Goal: Transaction & Acquisition: Purchase product/service

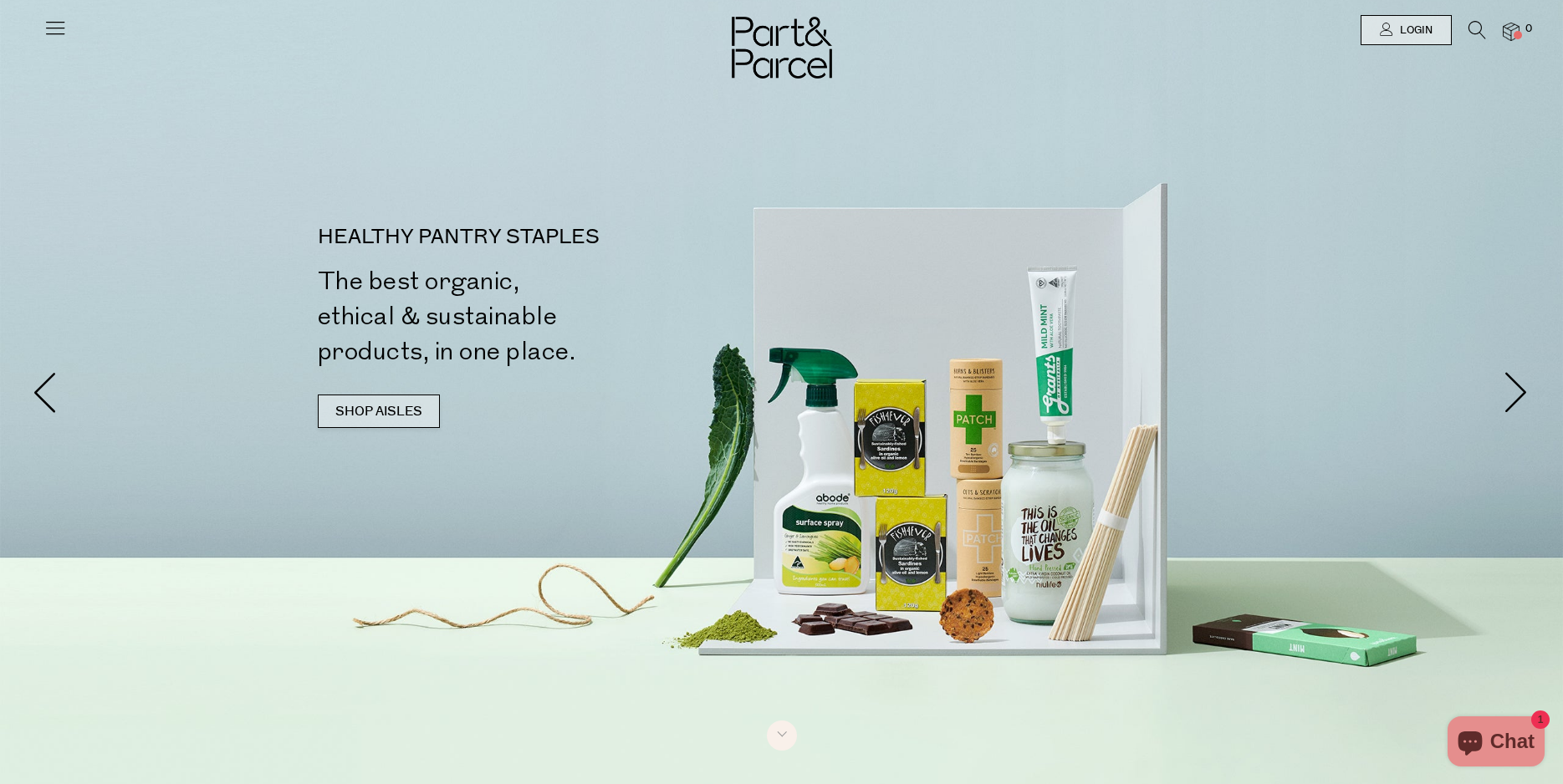
click at [385, 405] on link "SHOP AISLES" at bounding box center [378, 412] width 122 height 33
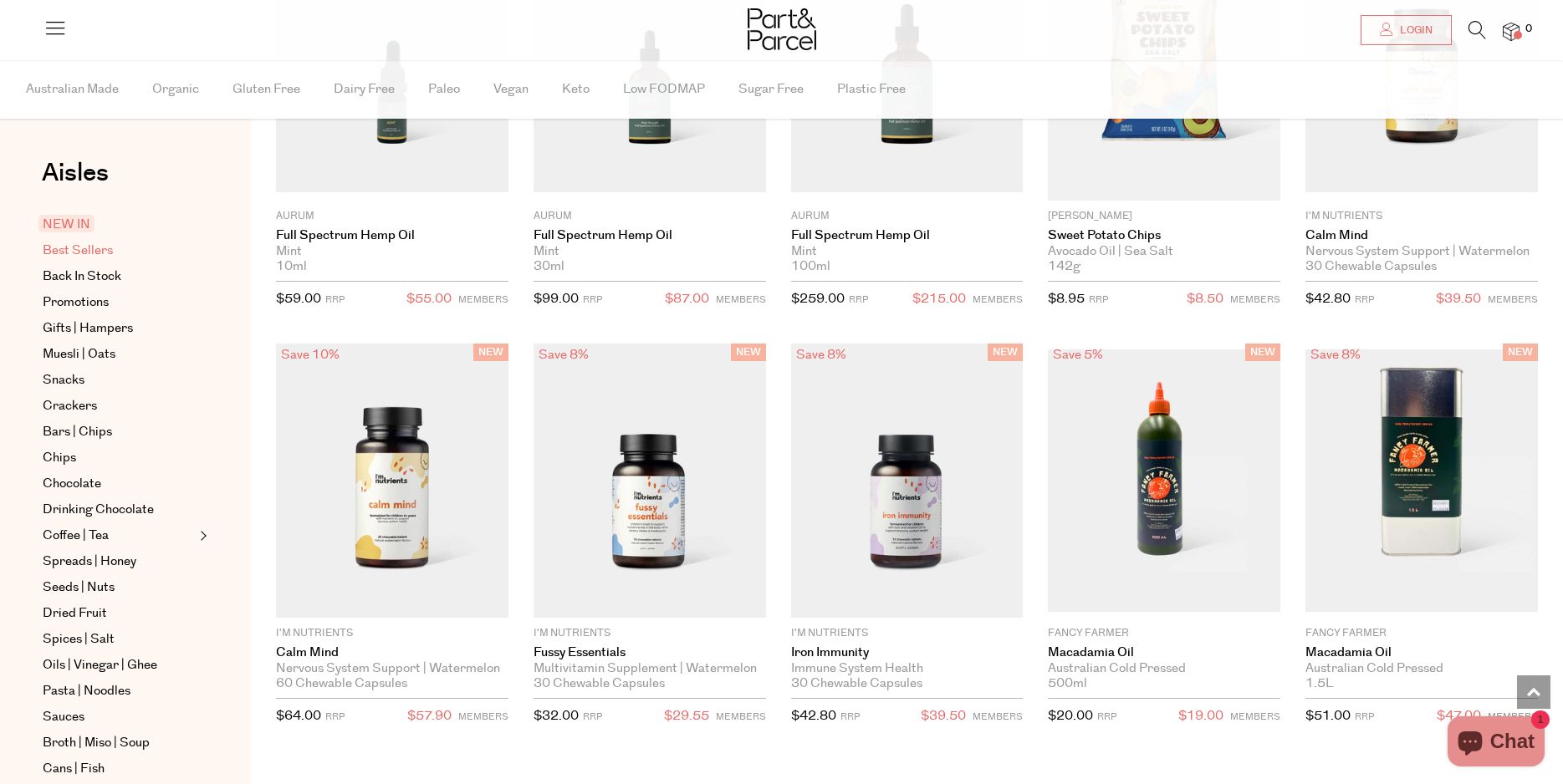
click at [88, 254] on span "Best Sellers" at bounding box center [78, 250] width 70 height 20
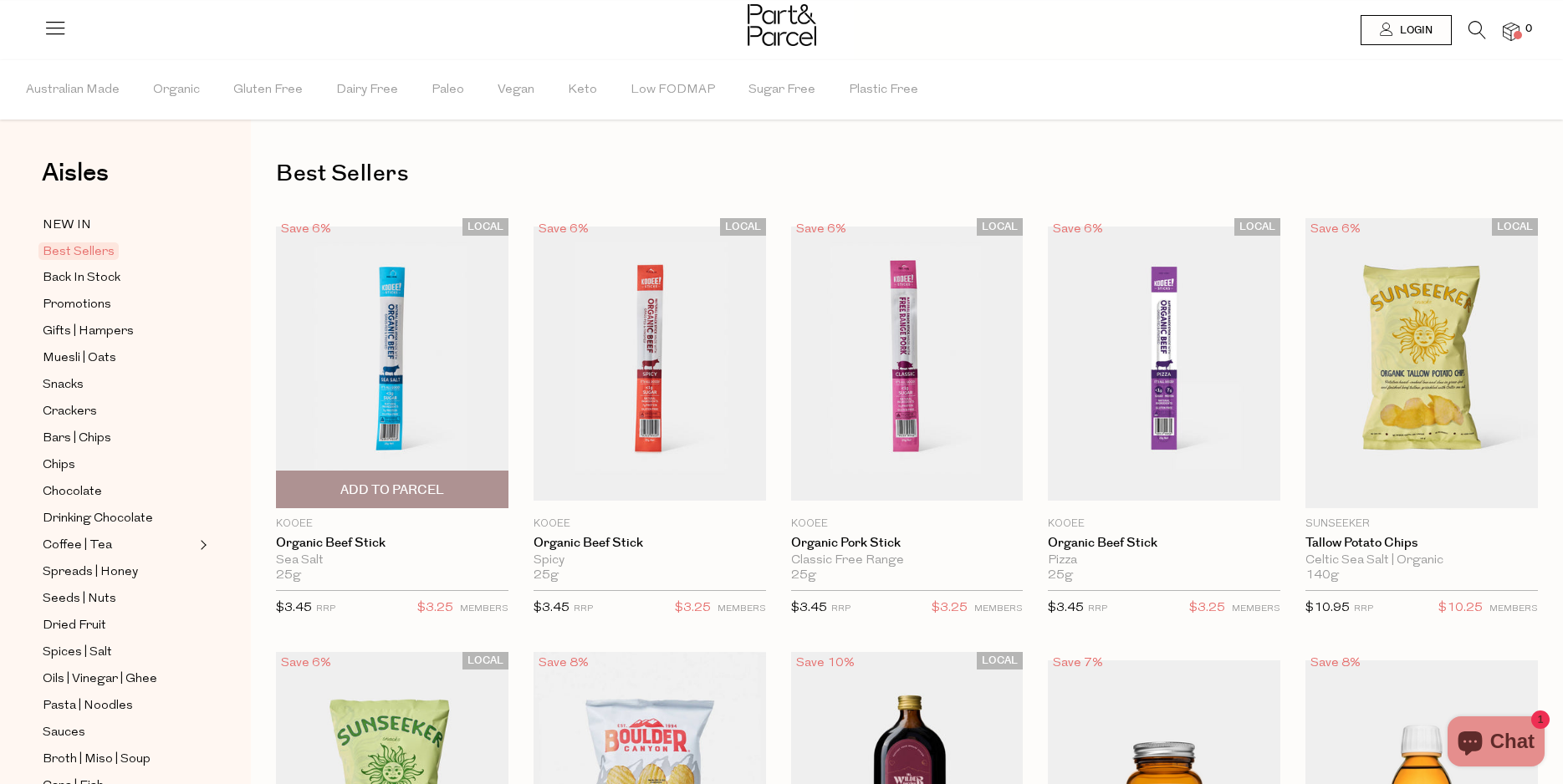
click at [393, 486] on span "Add To Parcel" at bounding box center [393, 491] width 104 height 18
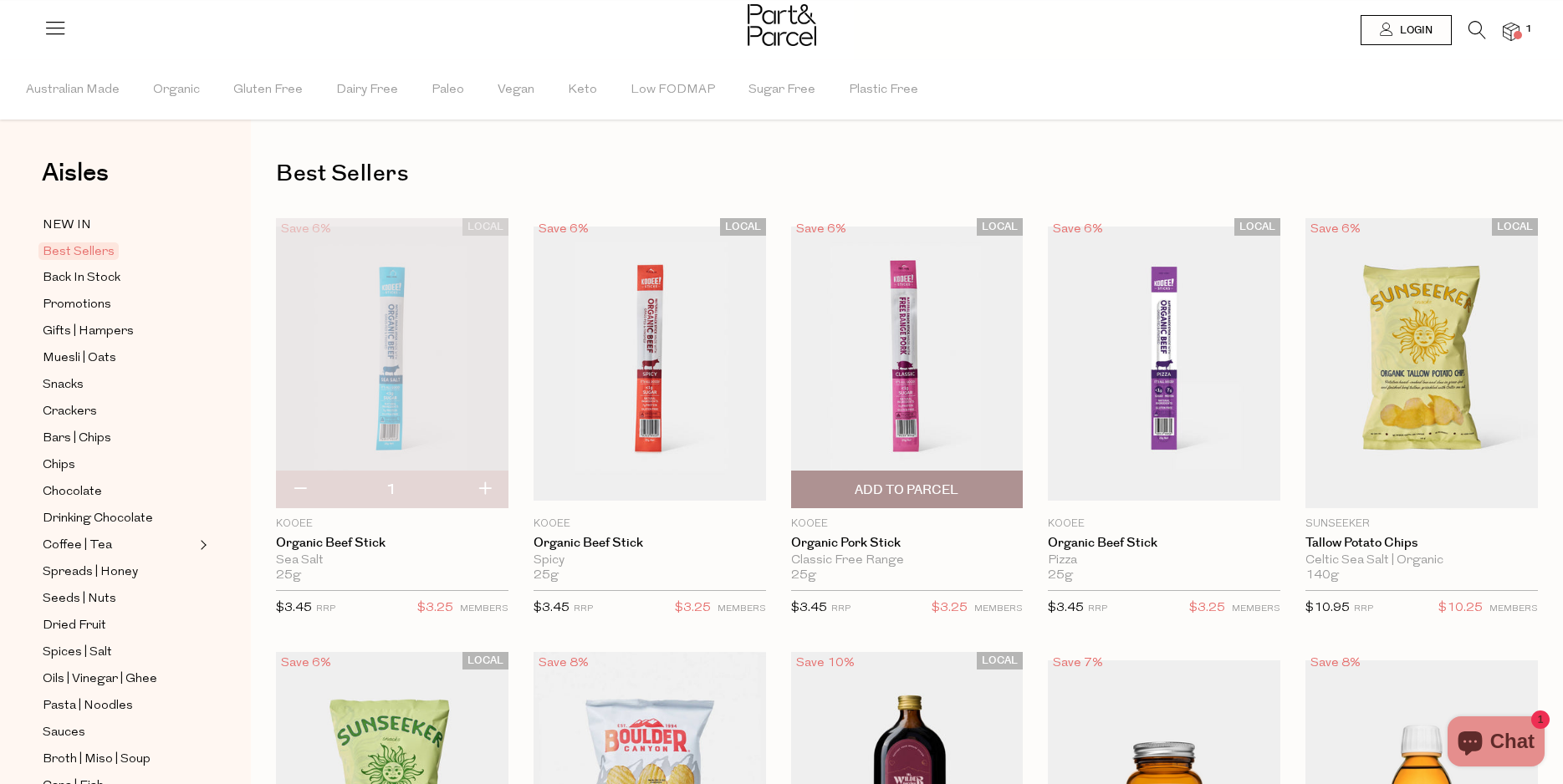
click at [910, 490] on span "Add To Parcel" at bounding box center [906, 491] width 104 height 18
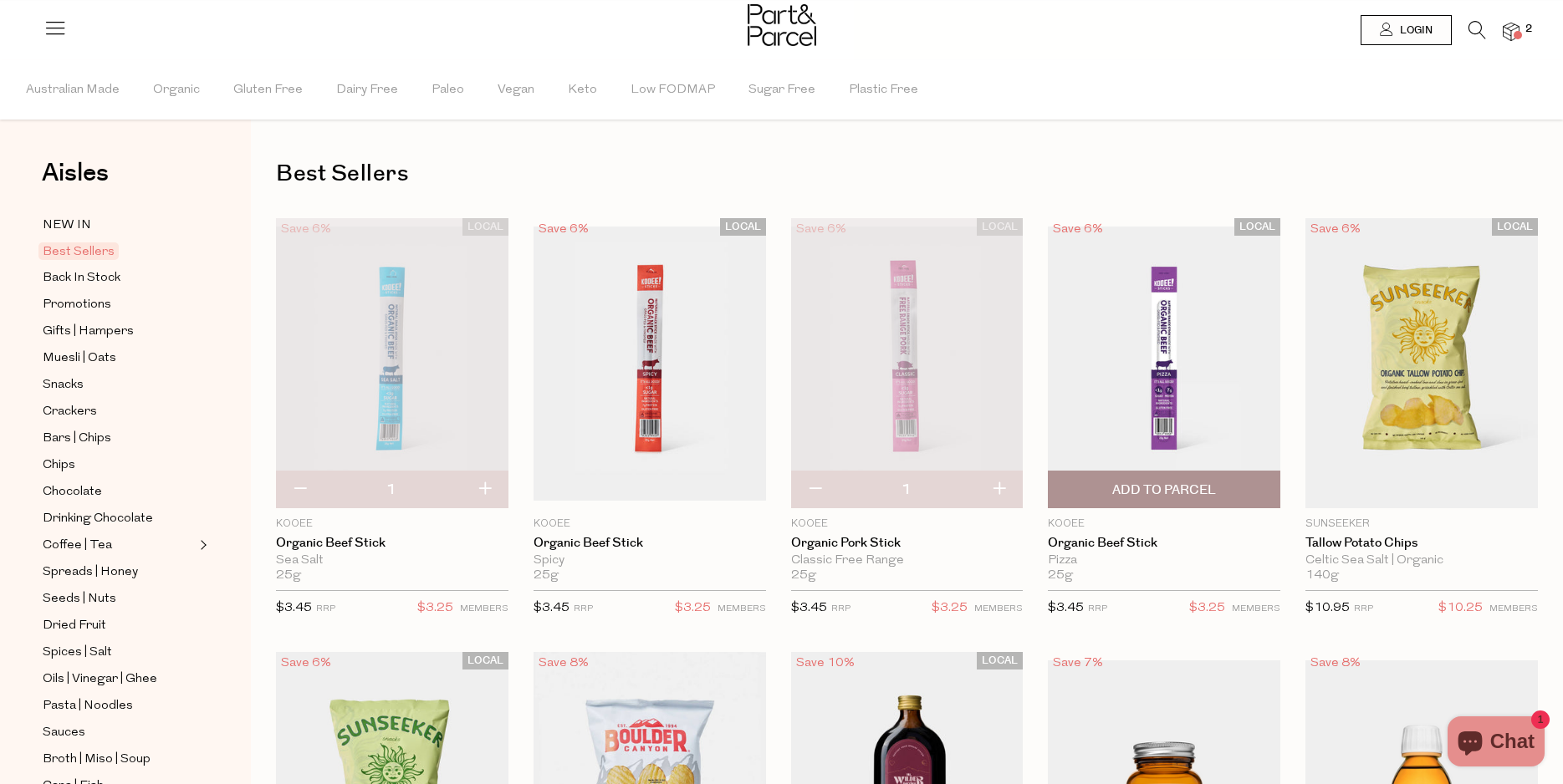
click at [1146, 493] on span "Add To Parcel" at bounding box center [1164, 491] width 104 height 18
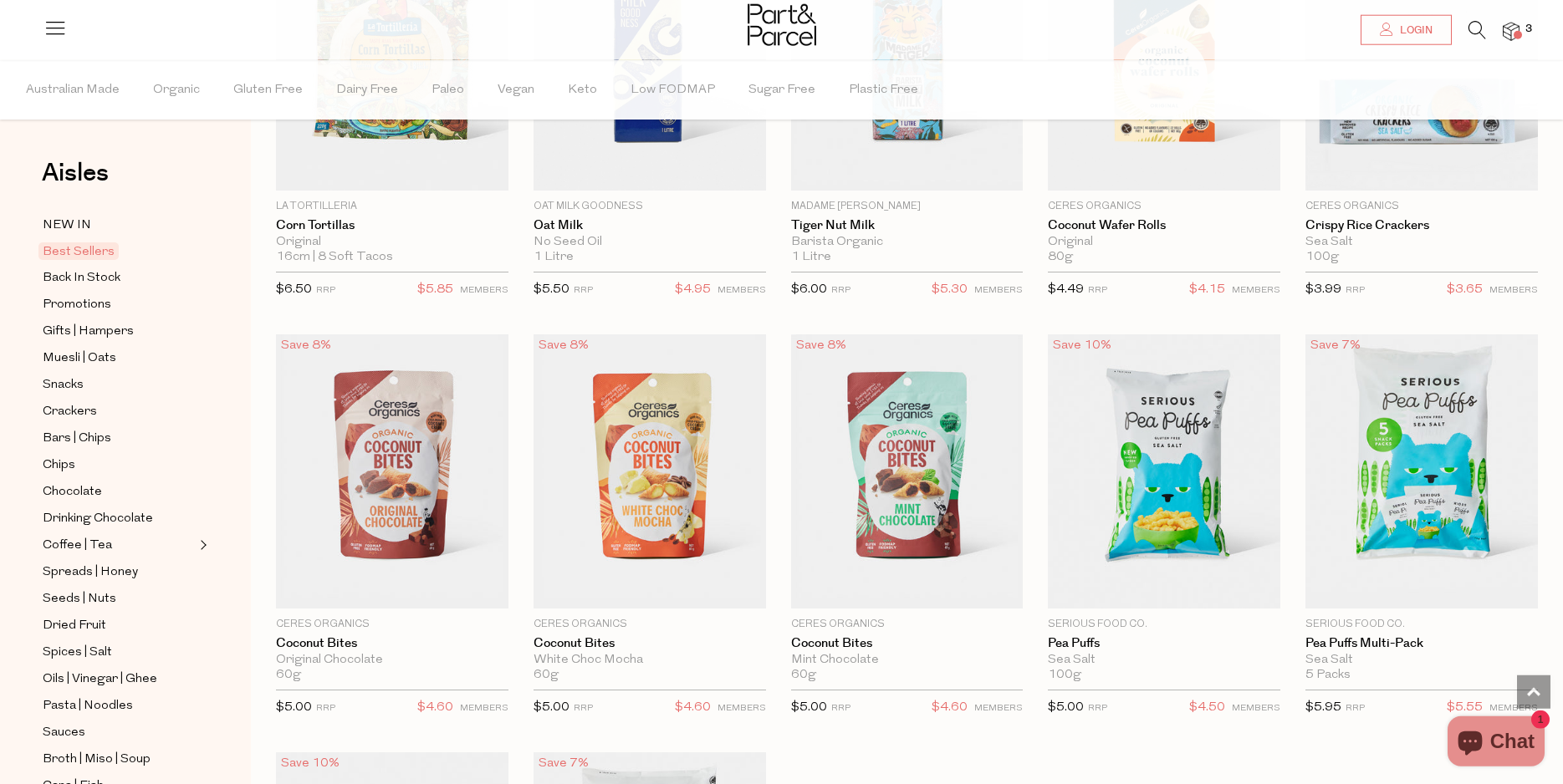
scroll to position [2897, 0]
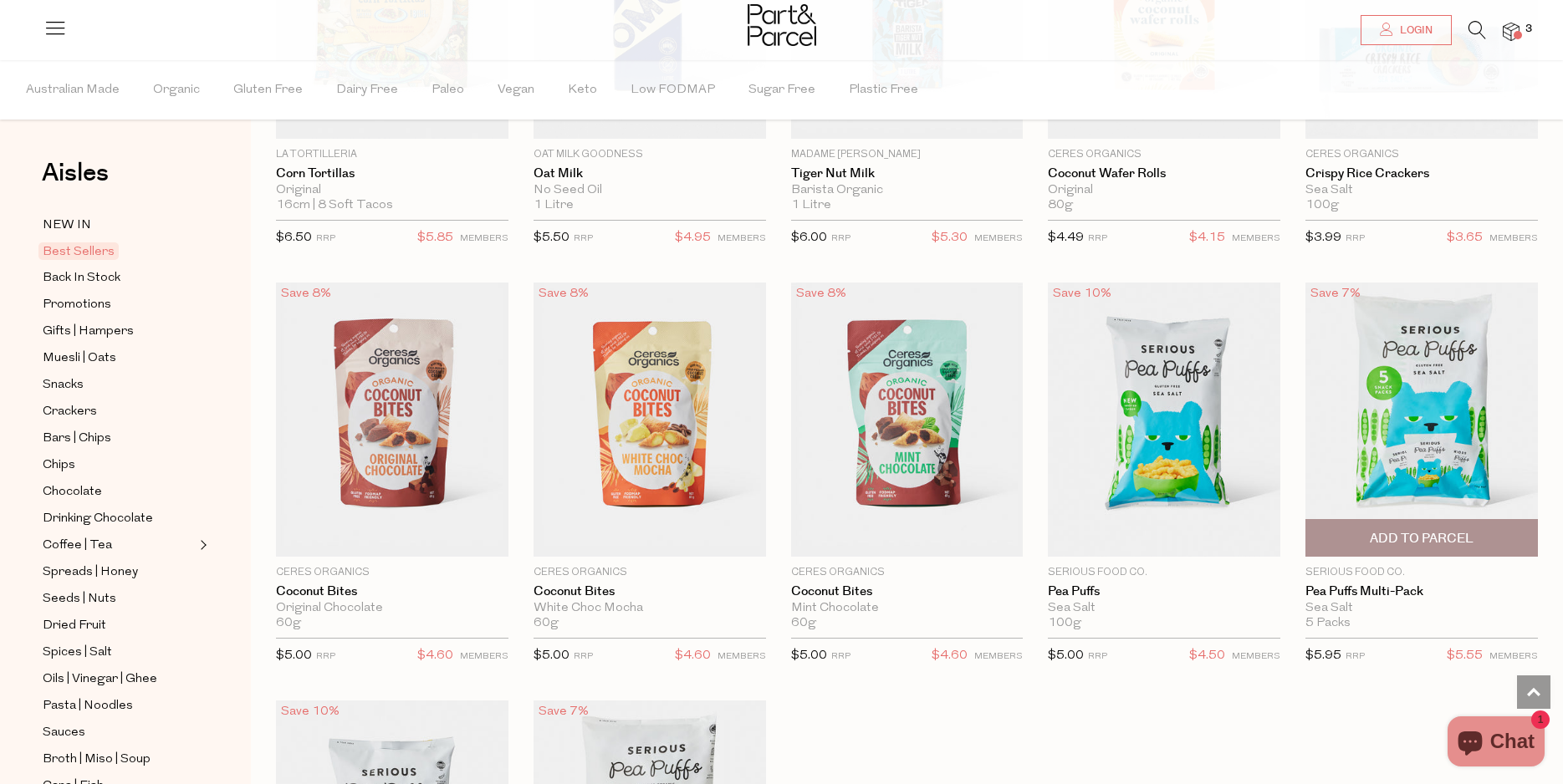
click at [1439, 530] on span "Add To Parcel" at bounding box center [1422, 539] width 104 height 18
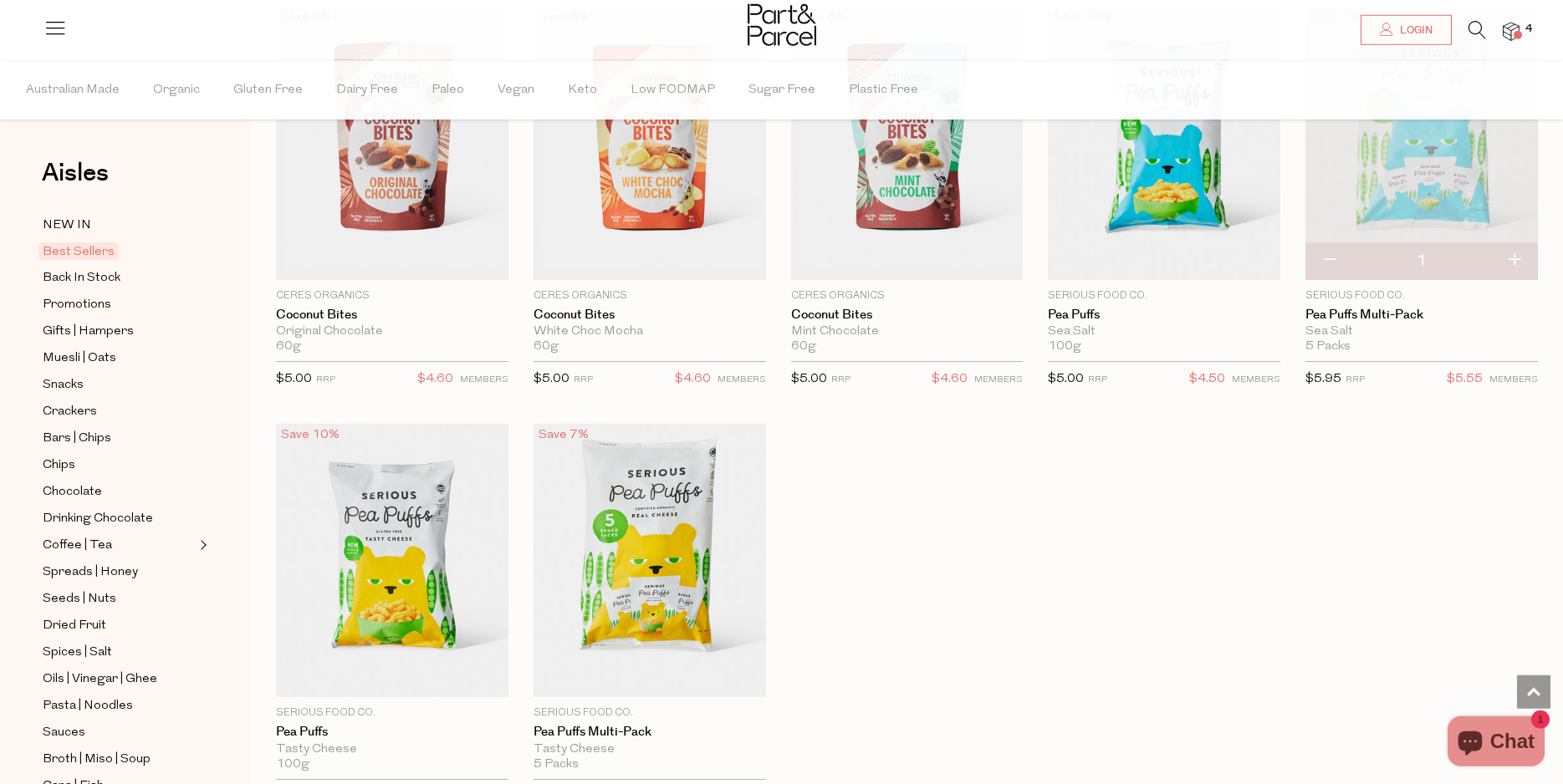
scroll to position [3239, 0]
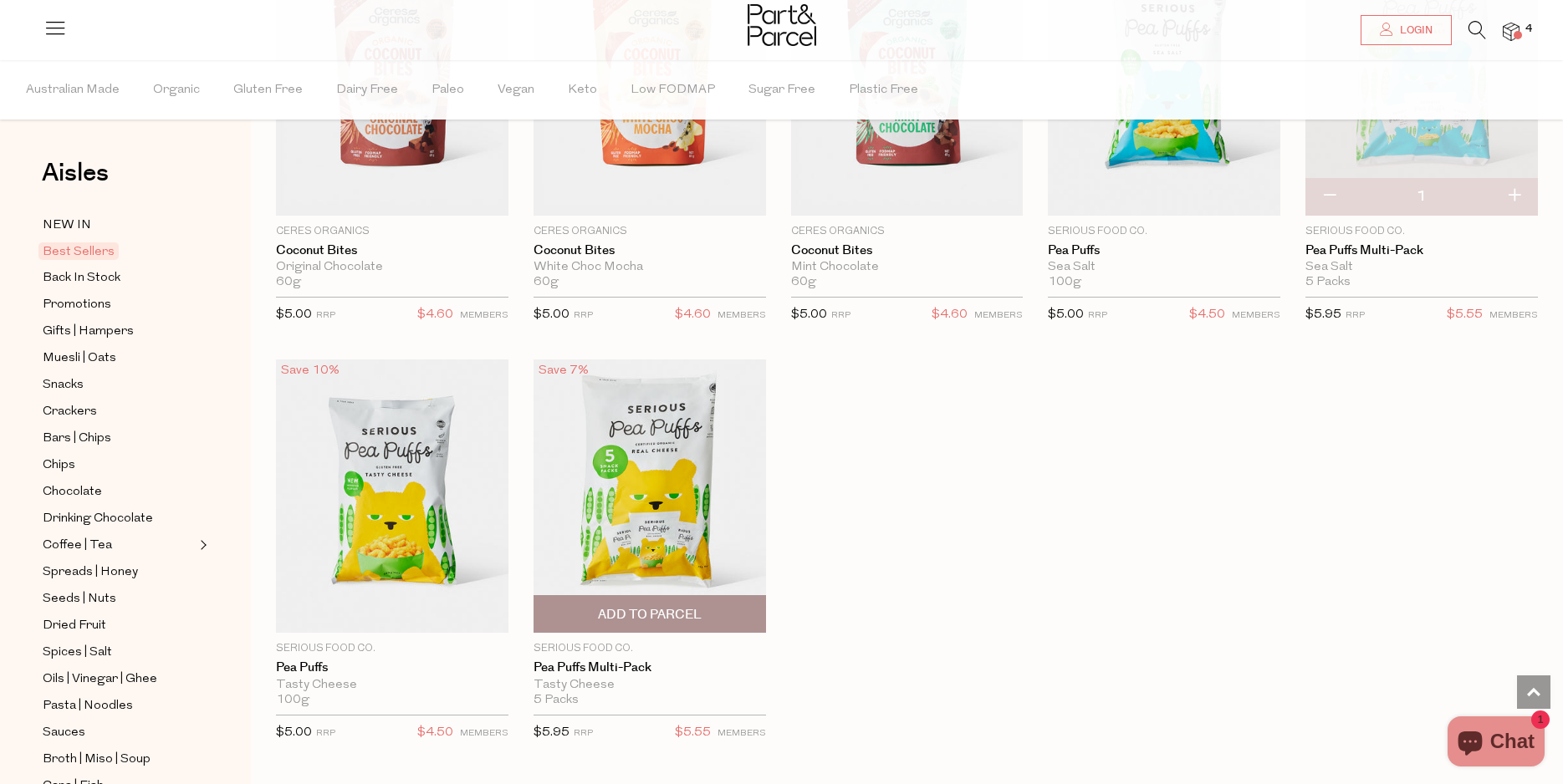
click at [667, 607] on span "Add To Parcel" at bounding box center [650, 615] width 104 height 18
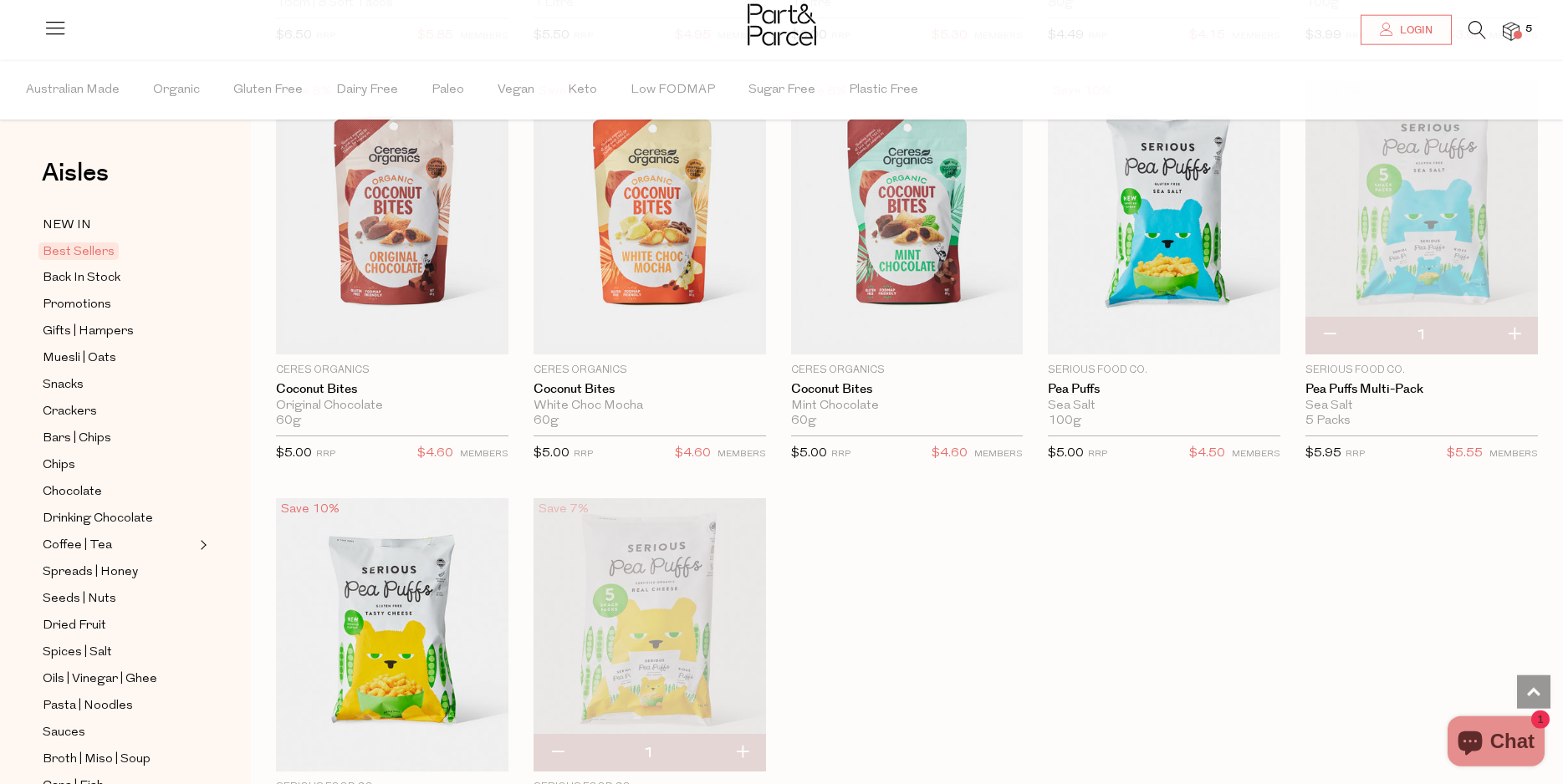
scroll to position [3068, 0]
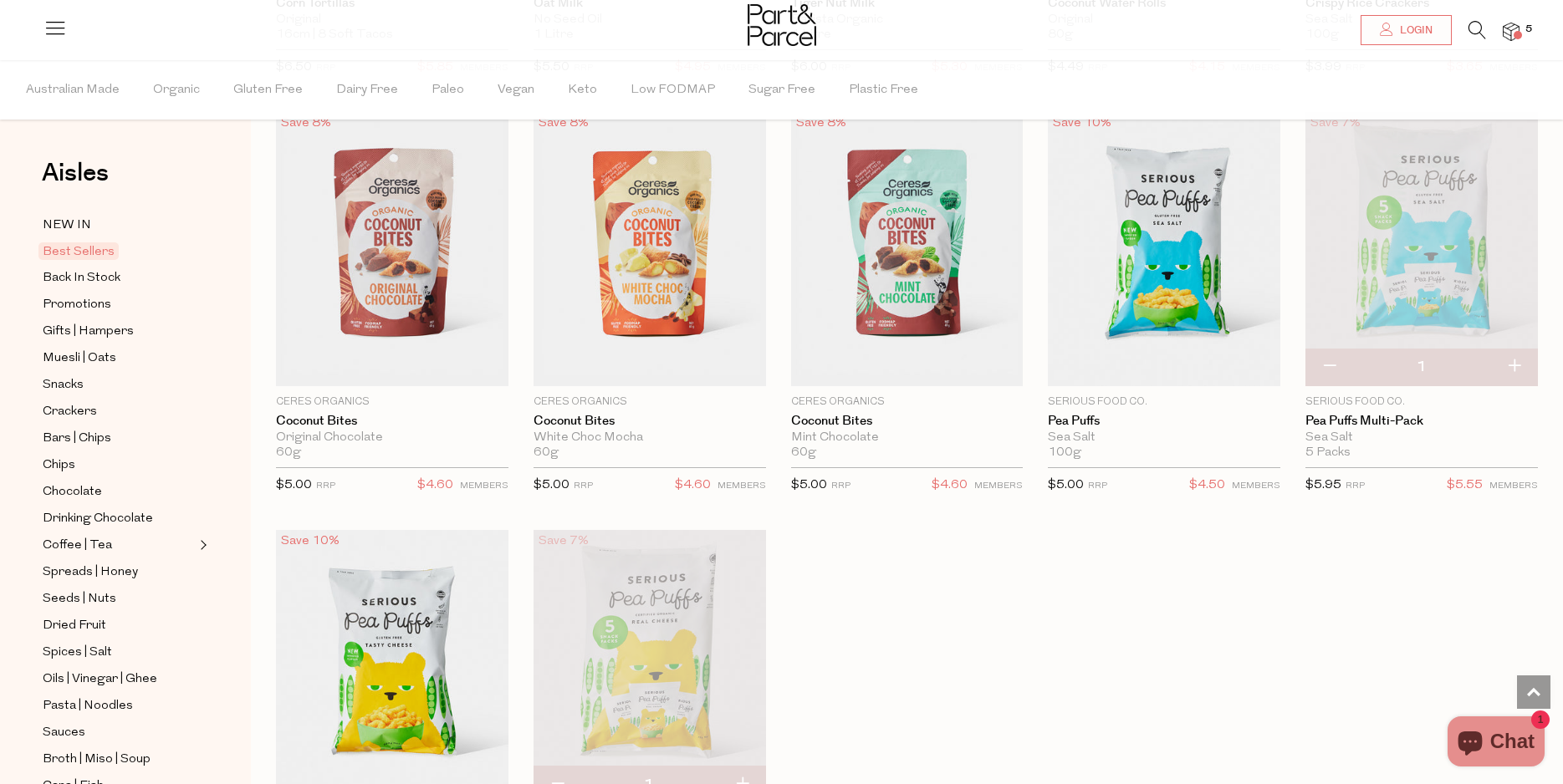
click at [1514, 356] on button "button" at bounding box center [1514, 367] width 47 height 37
type input "2"
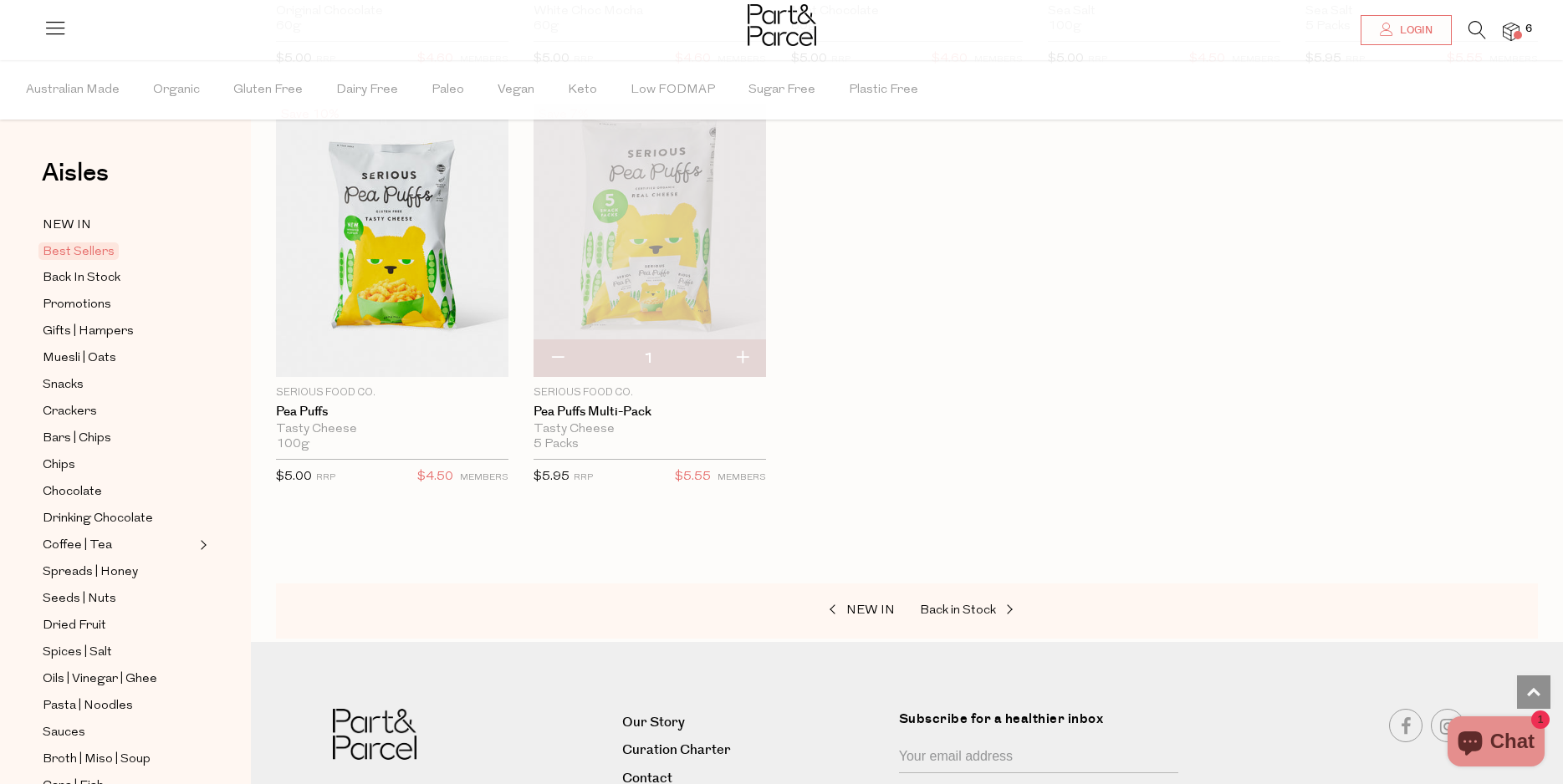
scroll to position [2982, 0]
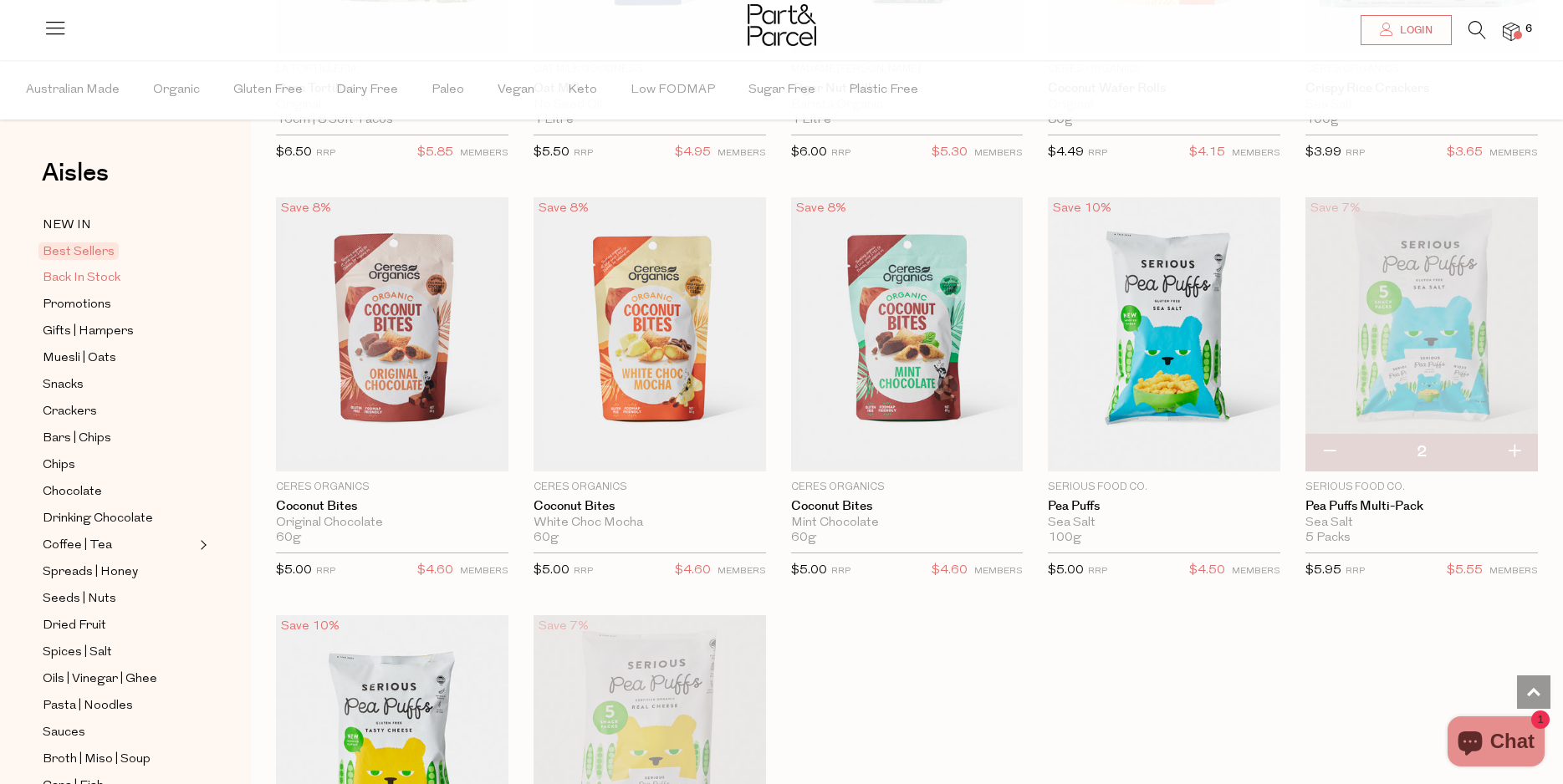
click at [79, 277] on span "Back In Stock" at bounding box center [82, 278] width 78 height 20
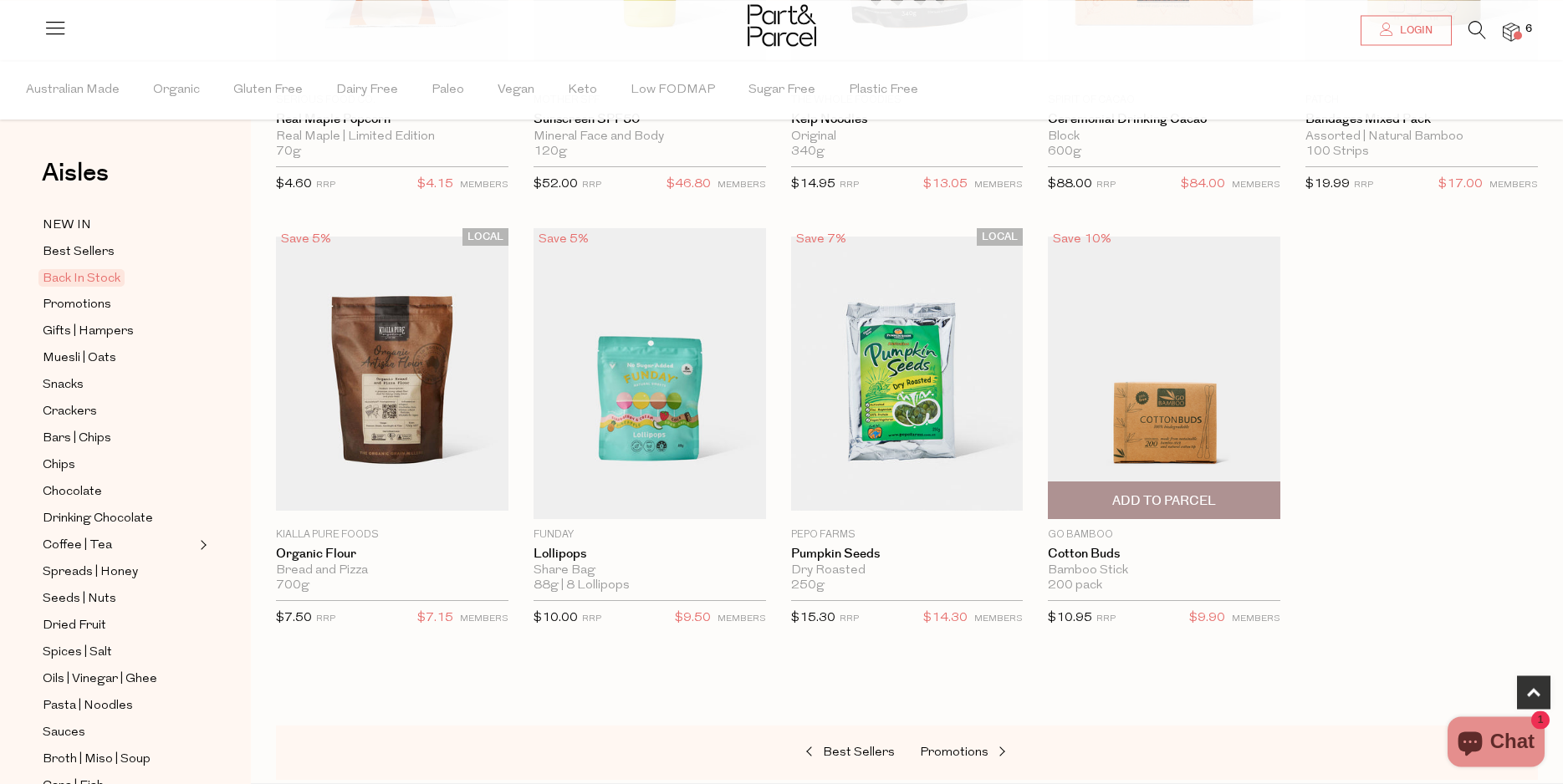
scroll to position [427, 0]
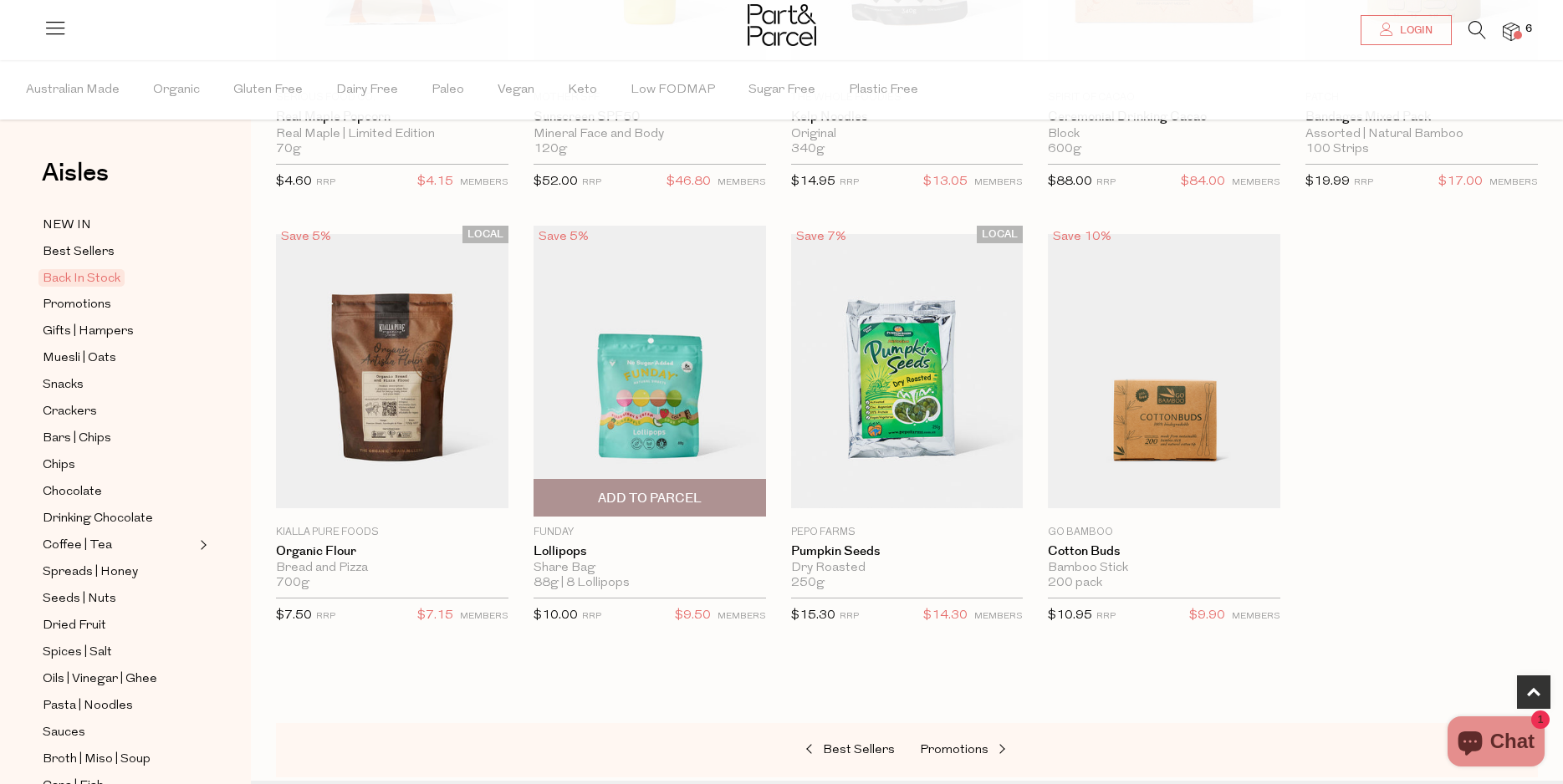
click at [621, 492] on span "Add To Parcel" at bounding box center [650, 499] width 104 height 18
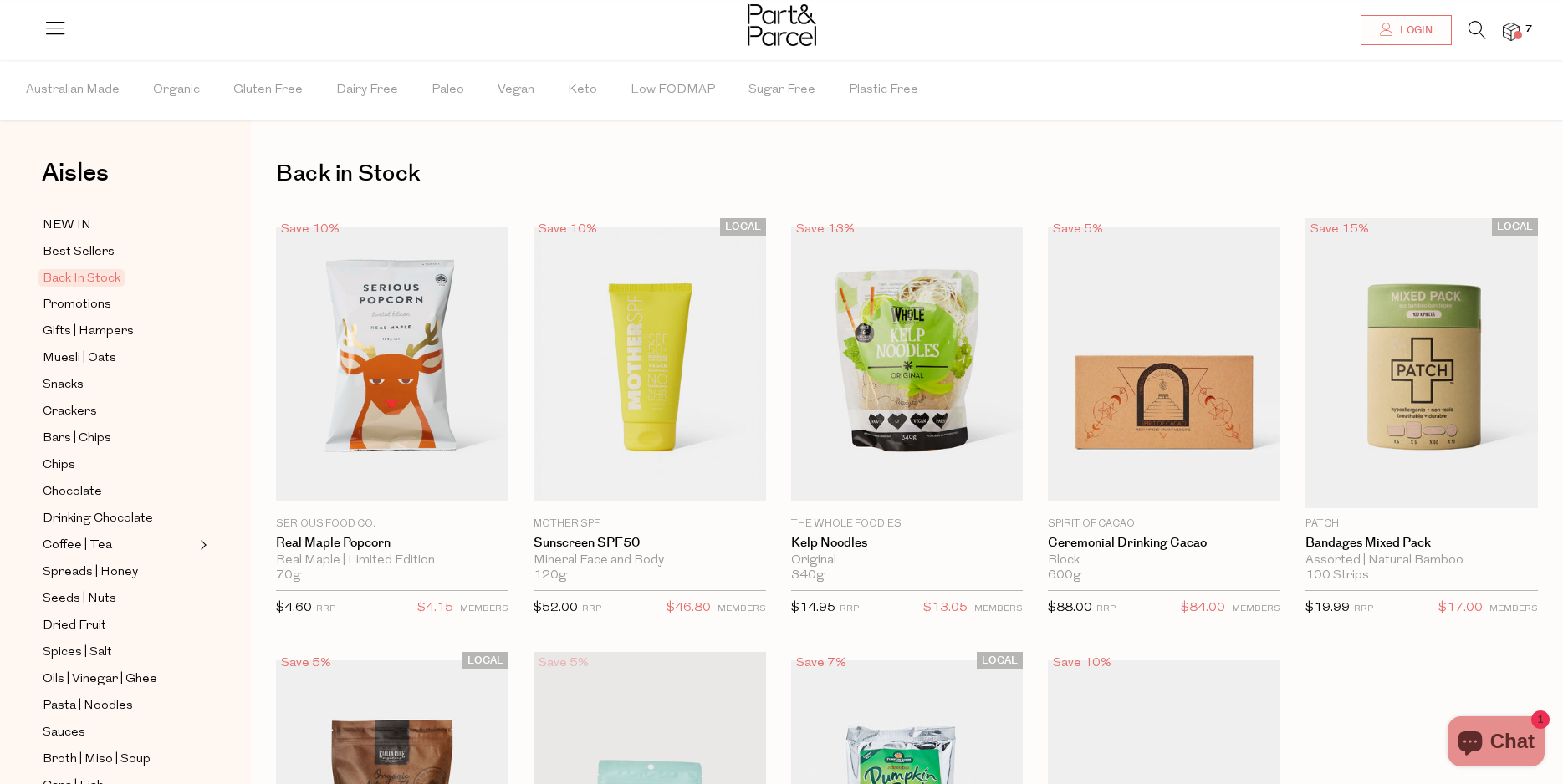
scroll to position [255, 0]
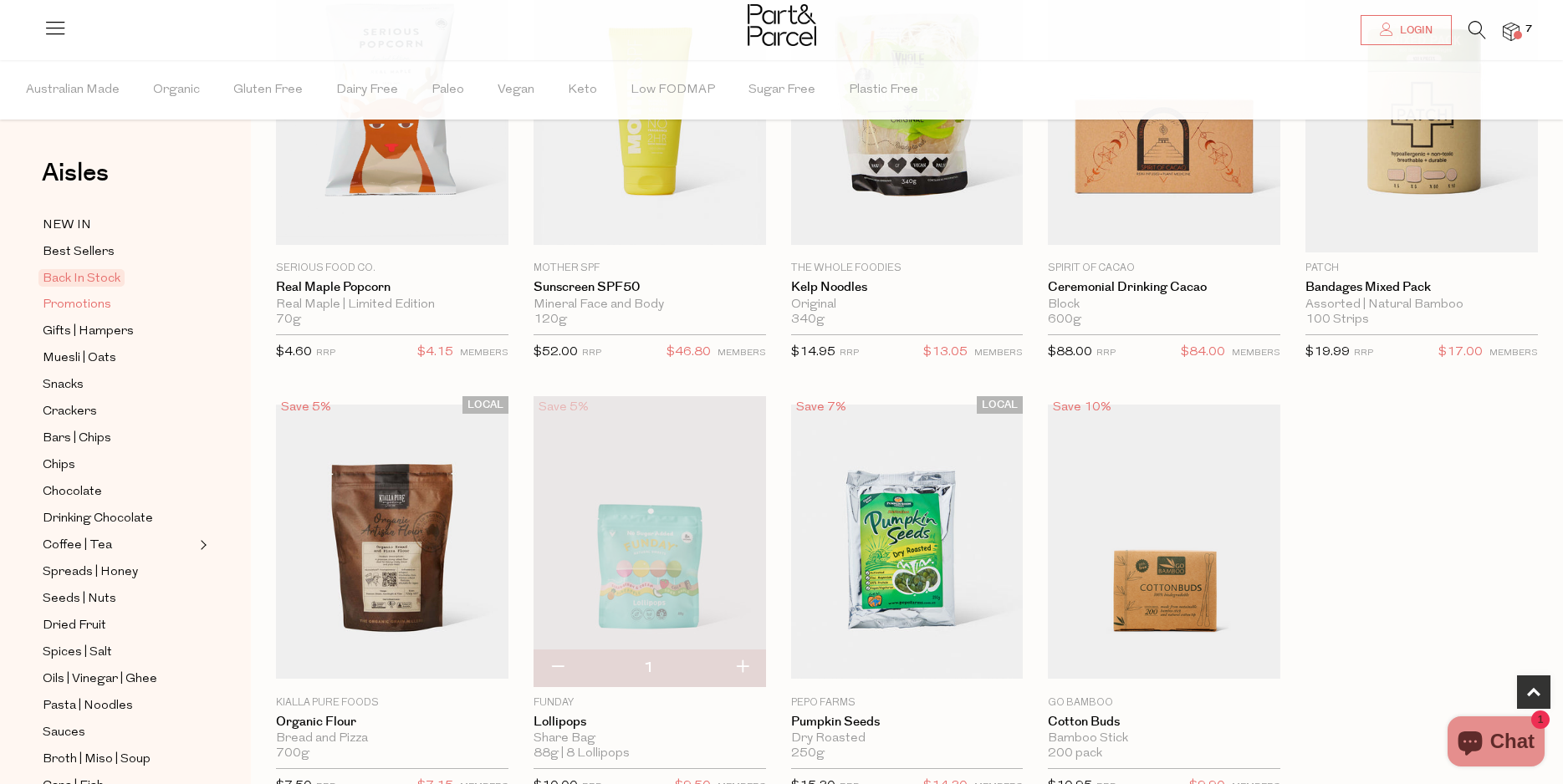
click at [76, 305] on span "Promotions" at bounding box center [77, 305] width 68 height 20
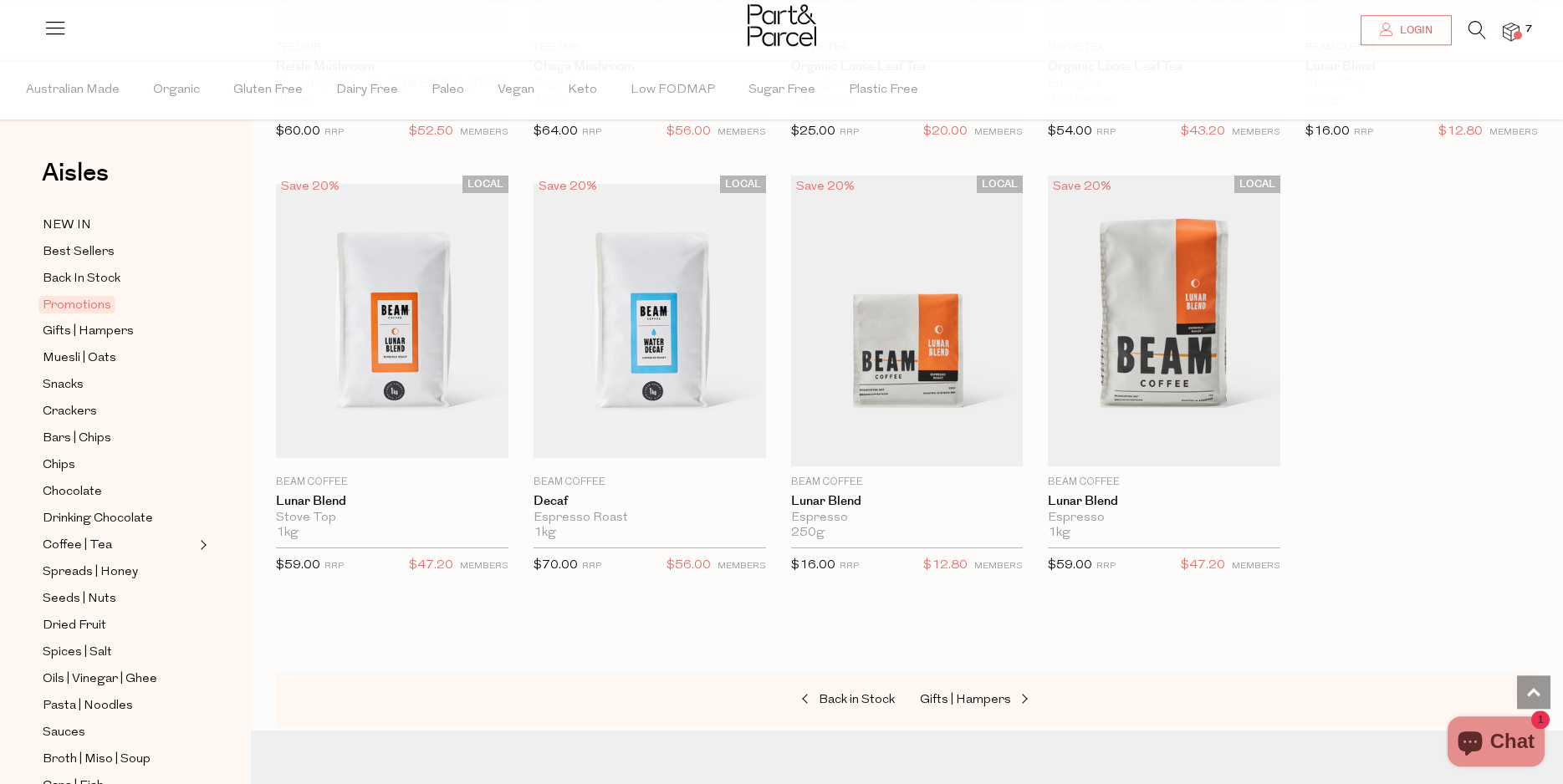
scroll to position [1279, 0]
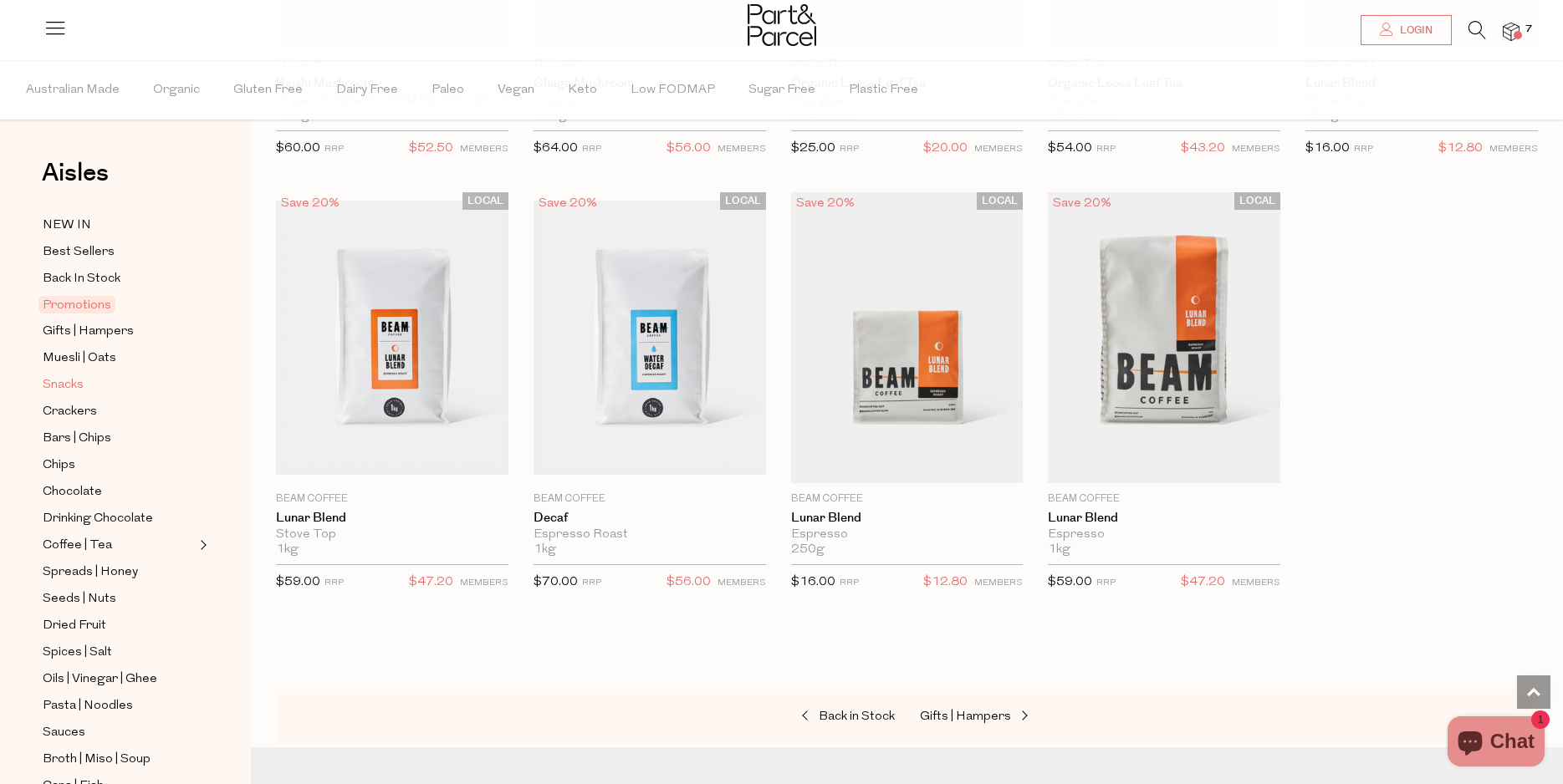
click at [75, 378] on span "Snacks" at bounding box center [63, 385] width 41 height 20
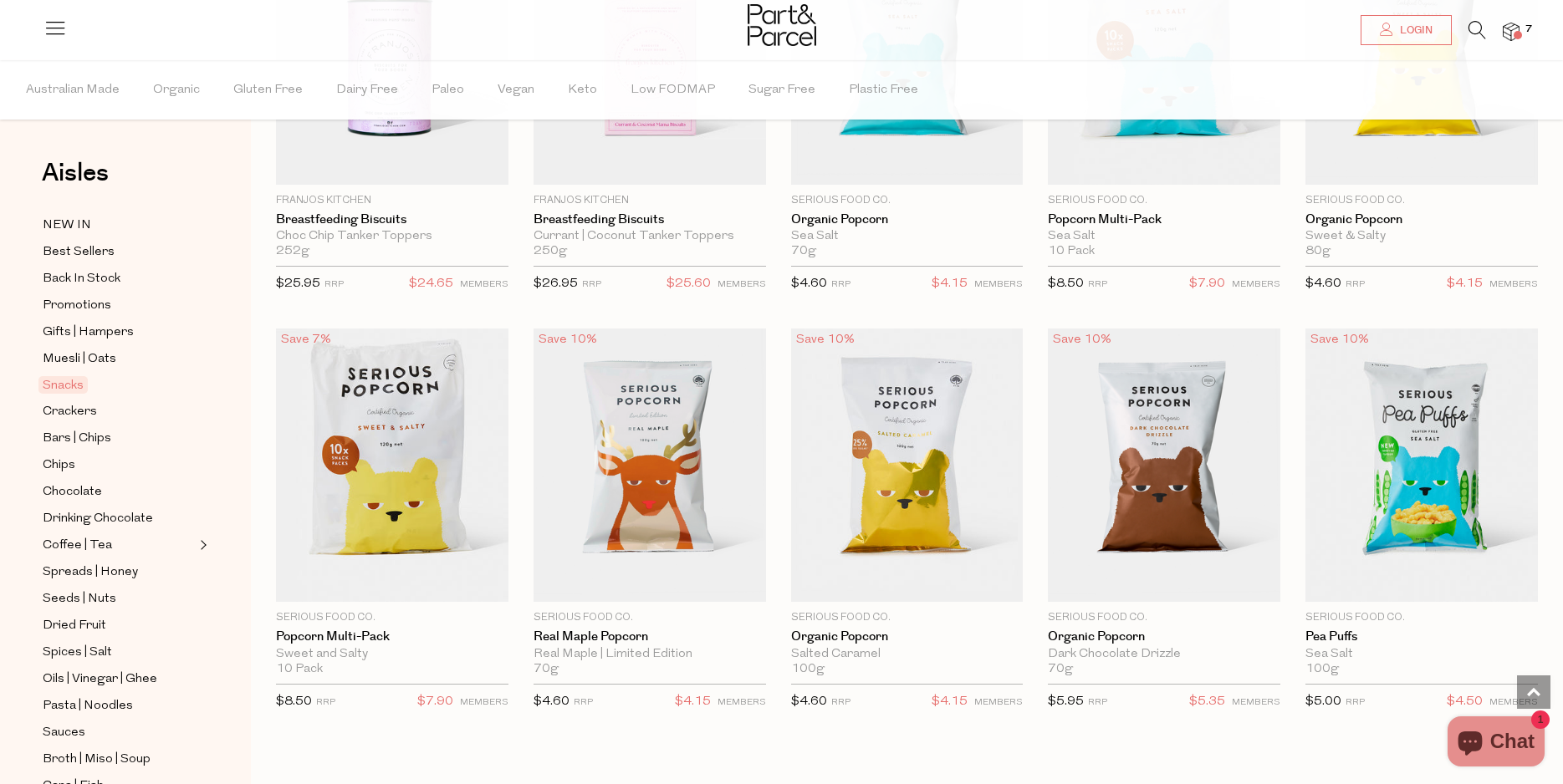
scroll to position [3667, 0]
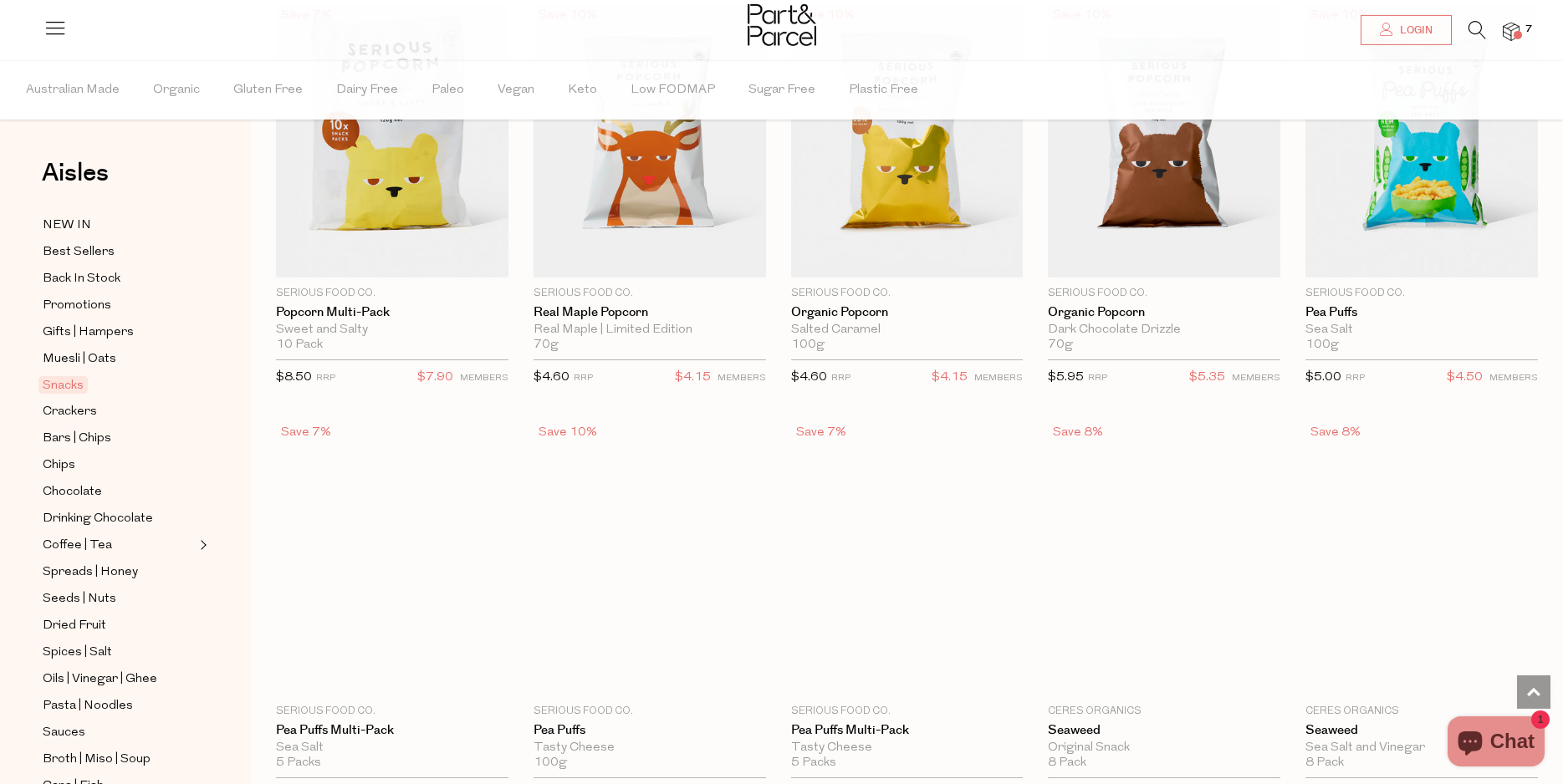
scroll to position [4009, 0]
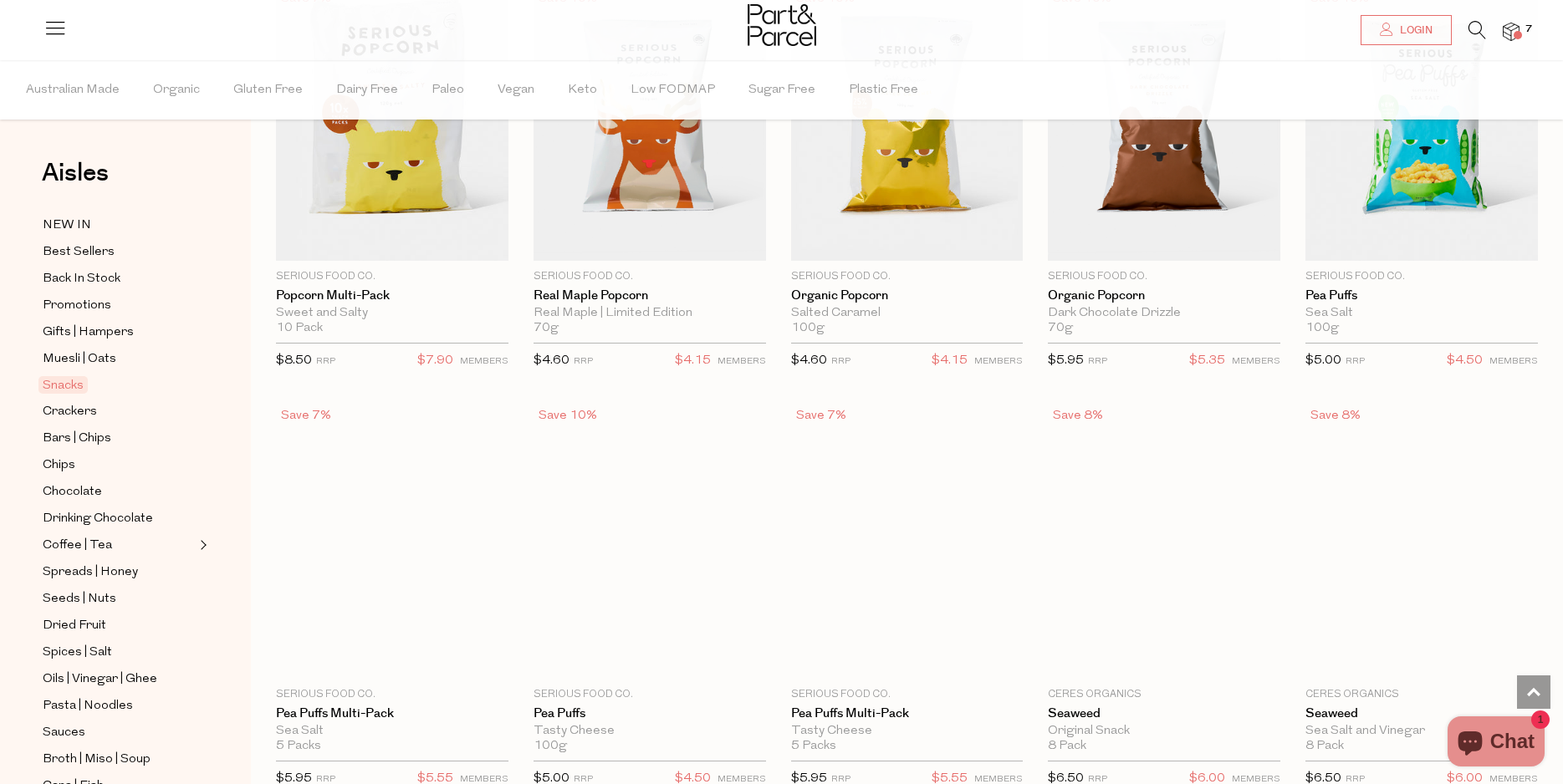
type input "2"
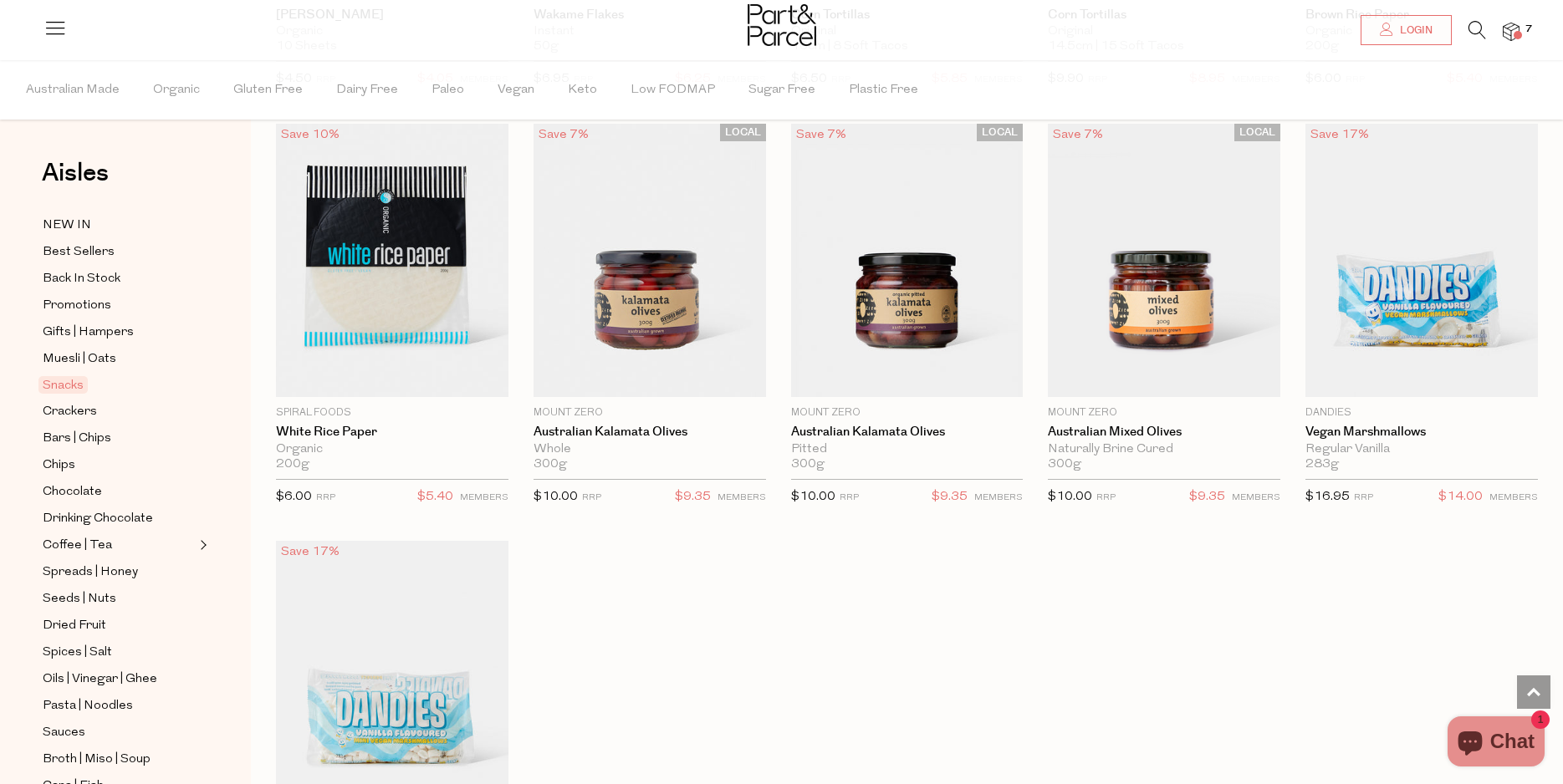
scroll to position [5885, 0]
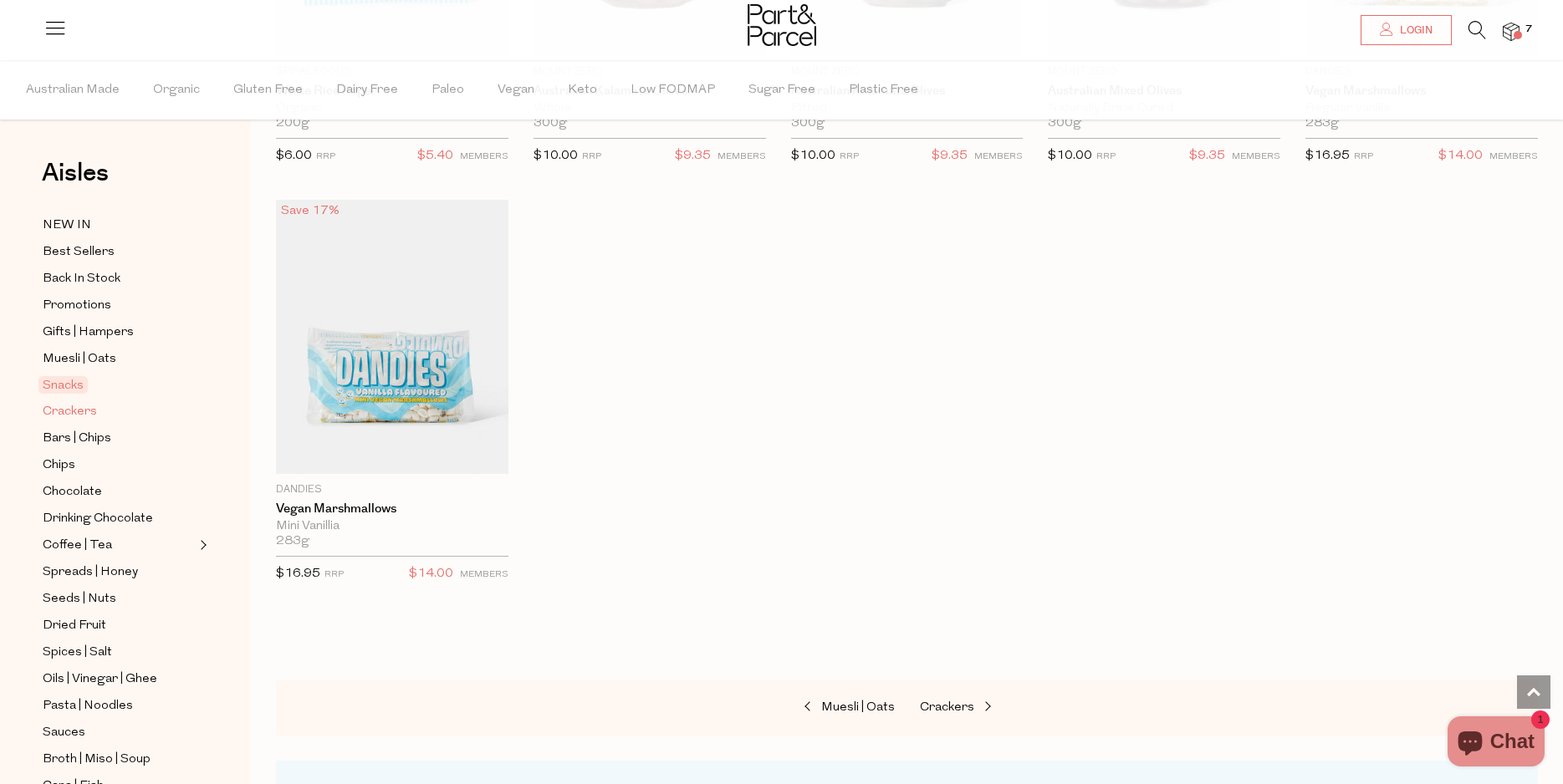
click at [75, 408] on span "Crackers" at bounding box center [70, 412] width 54 height 20
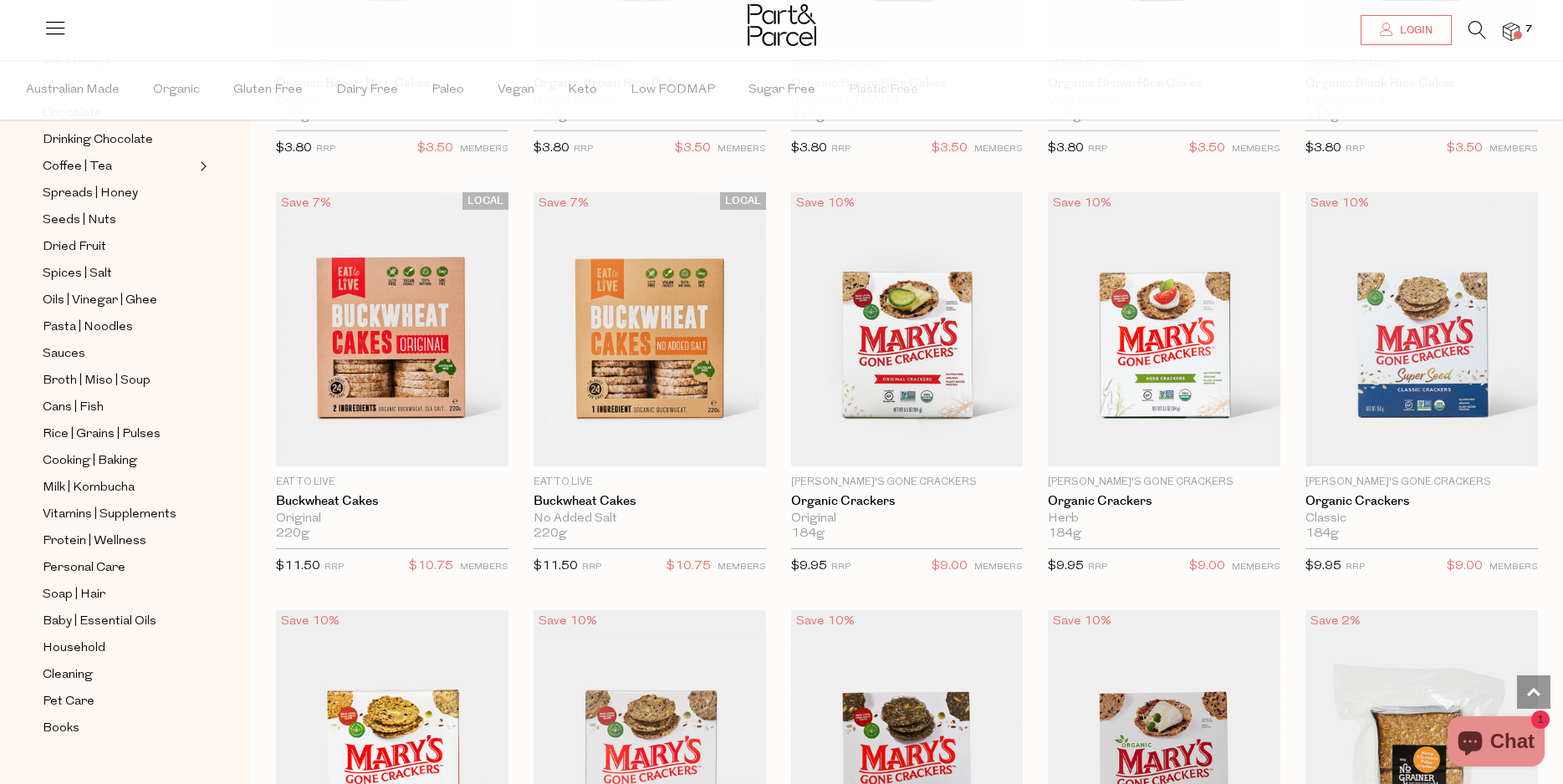
scroll to position [1364, 0]
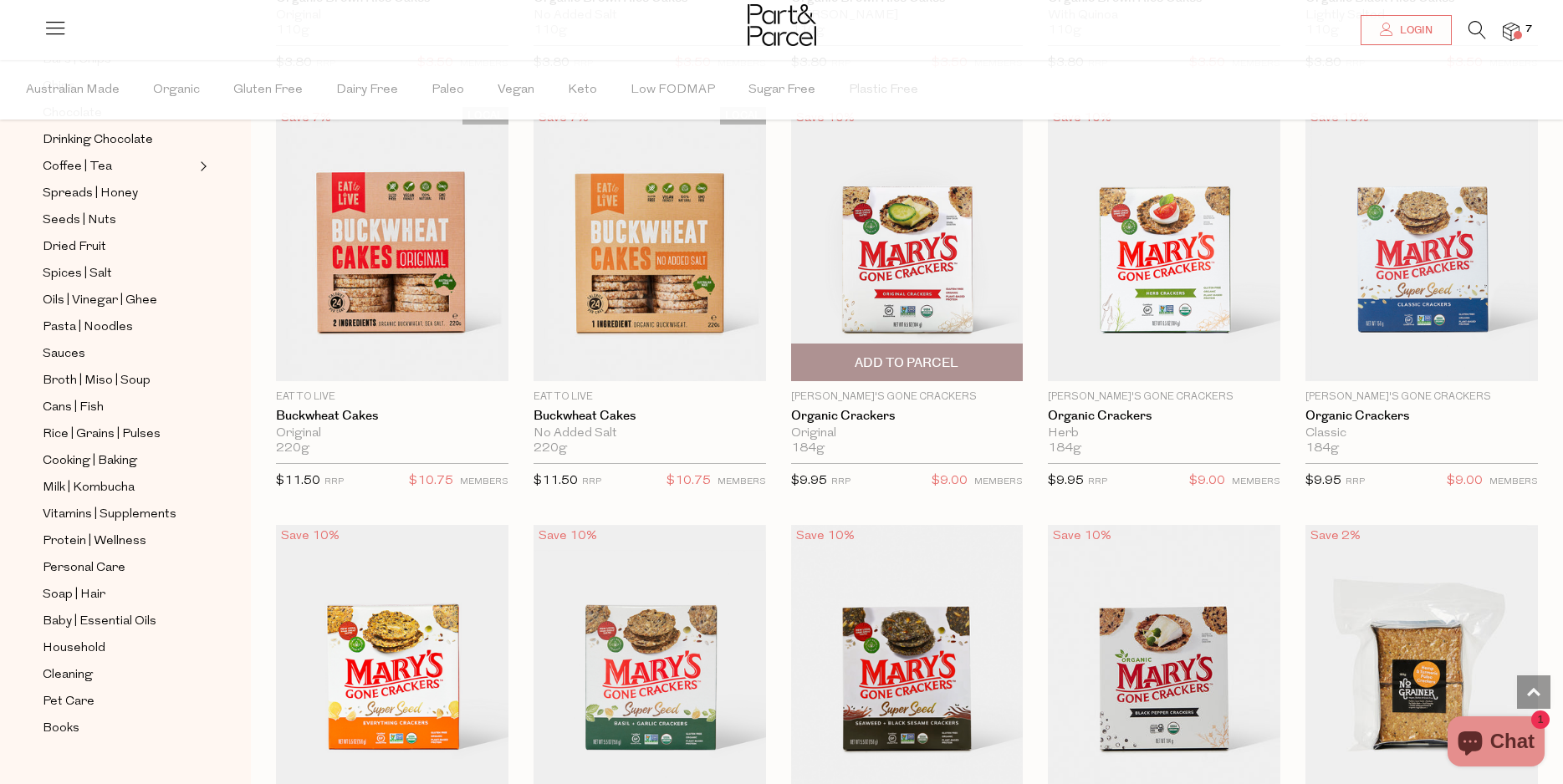
click at [940, 356] on span "Add To Parcel" at bounding box center [906, 363] width 104 height 18
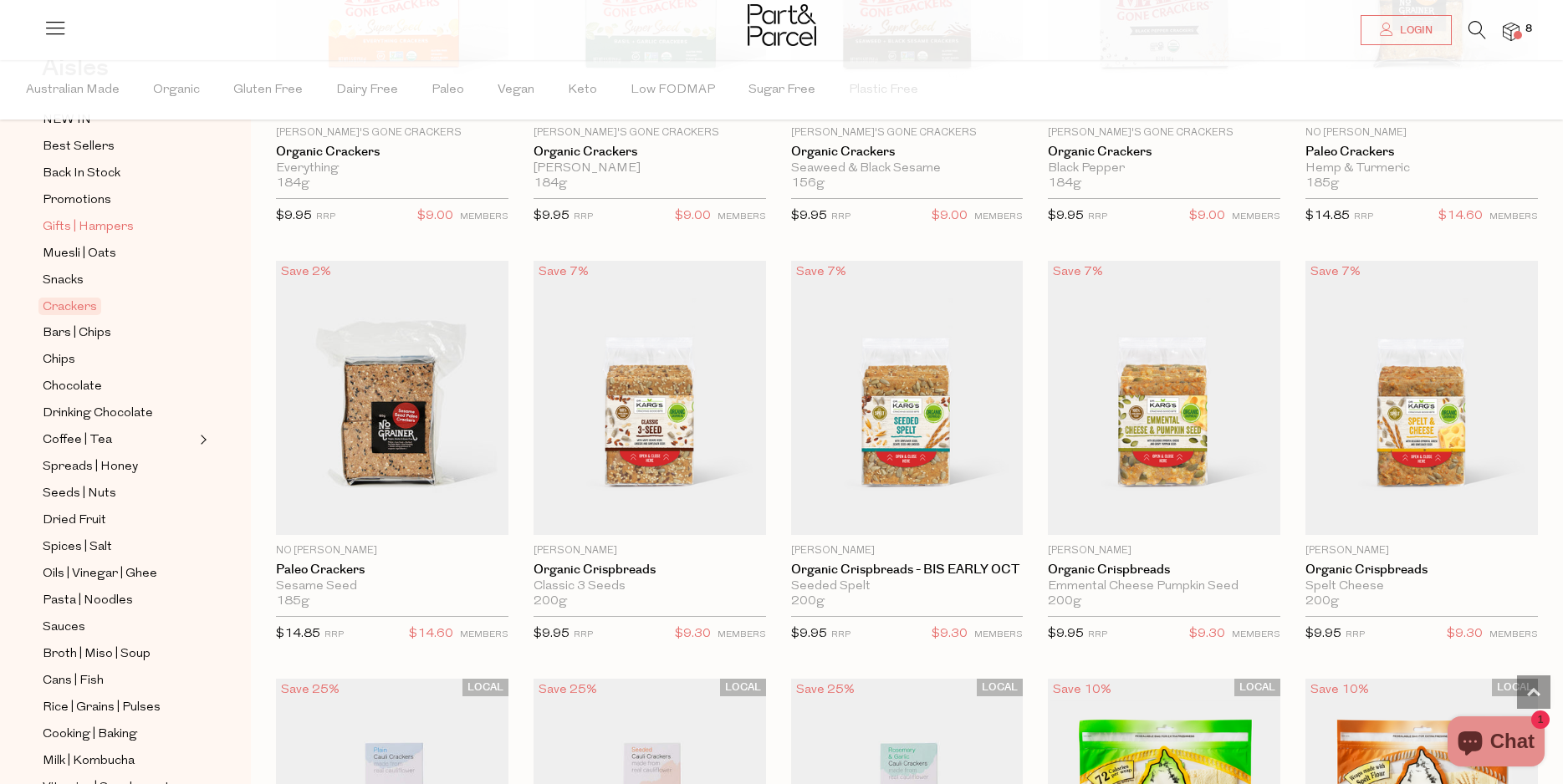
scroll to position [211, 0]
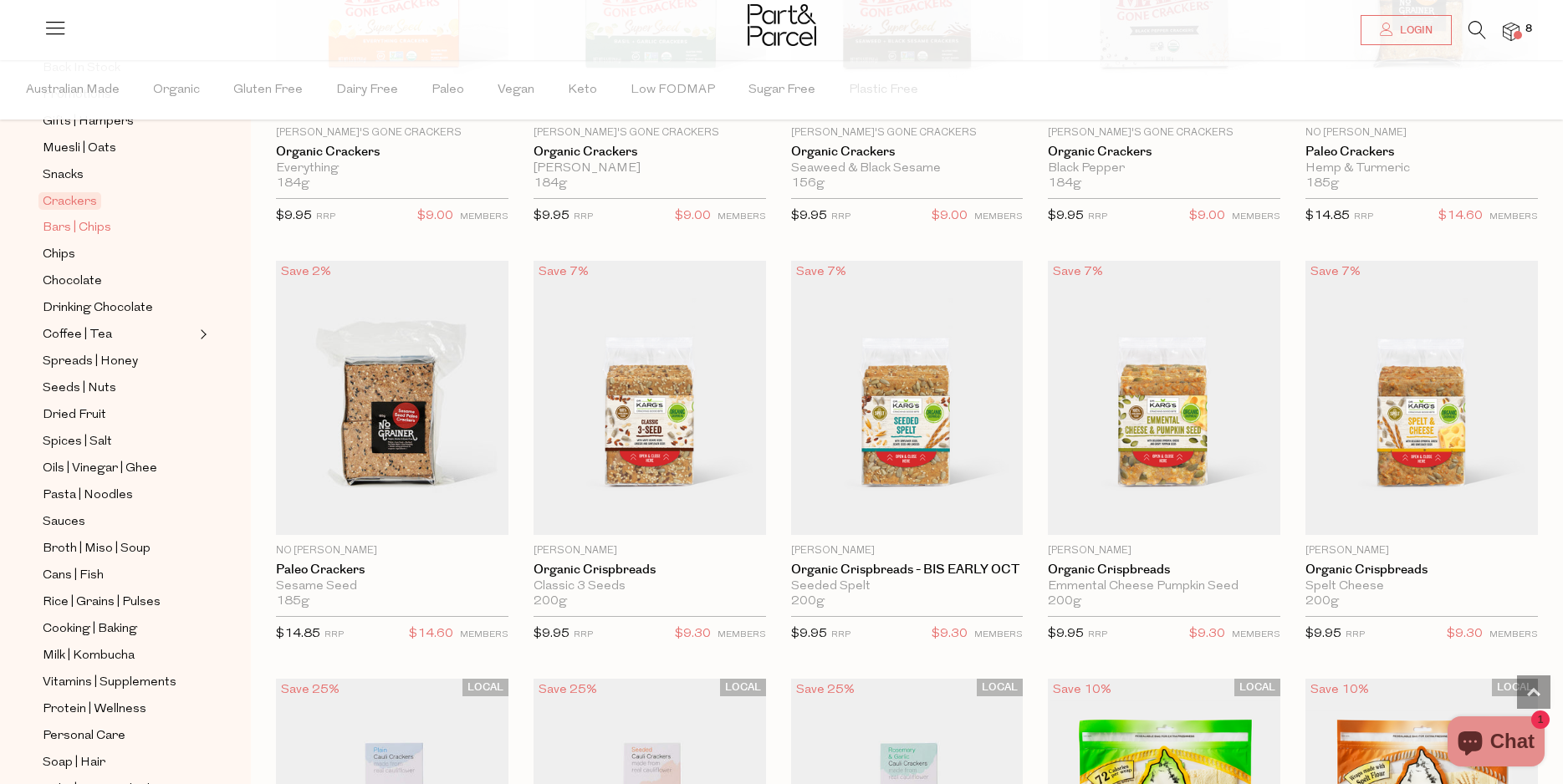
click at [61, 222] on span "Bars | Chips" at bounding box center [77, 228] width 68 height 20
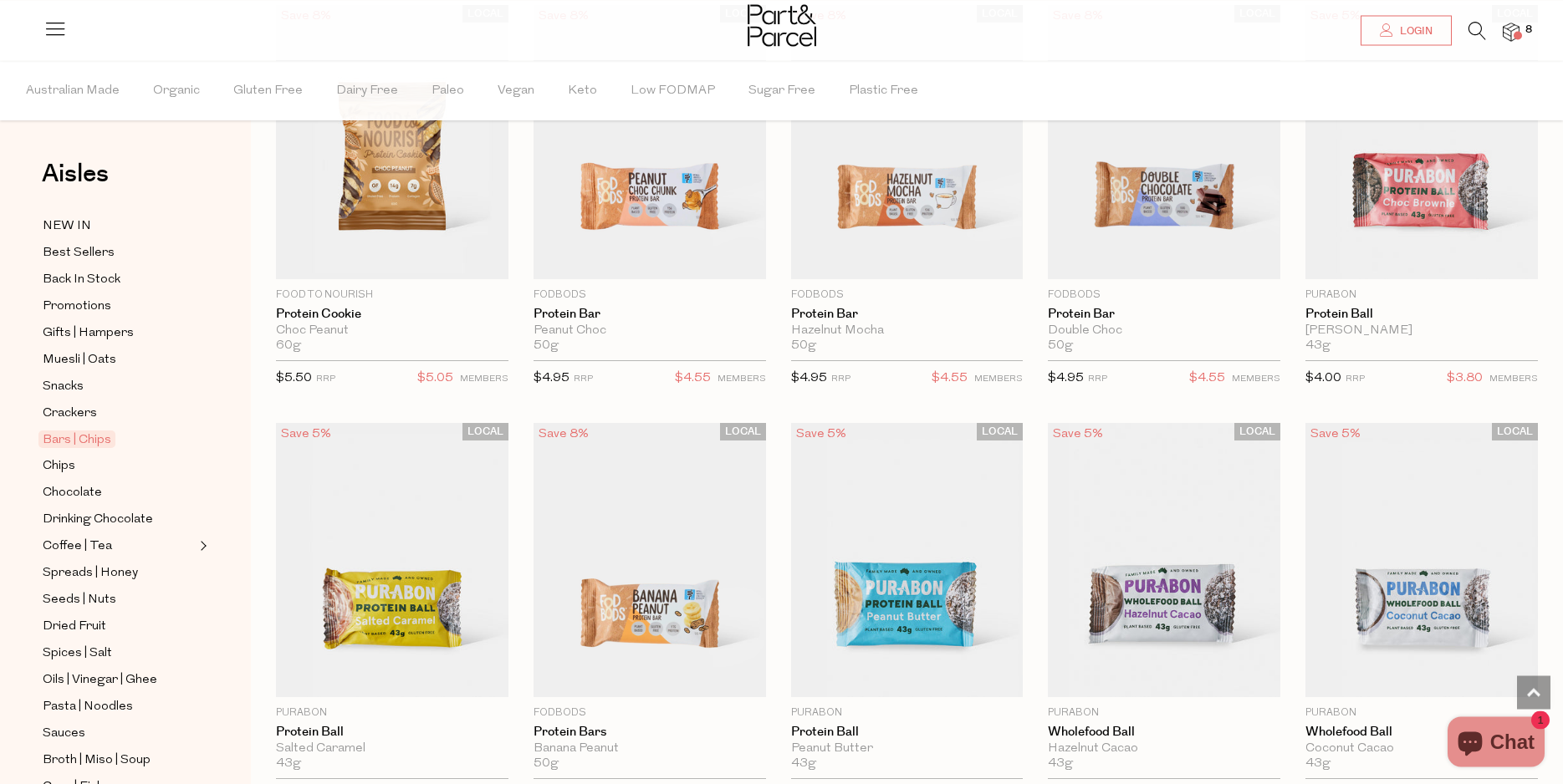
scroll to position [3412, 0]
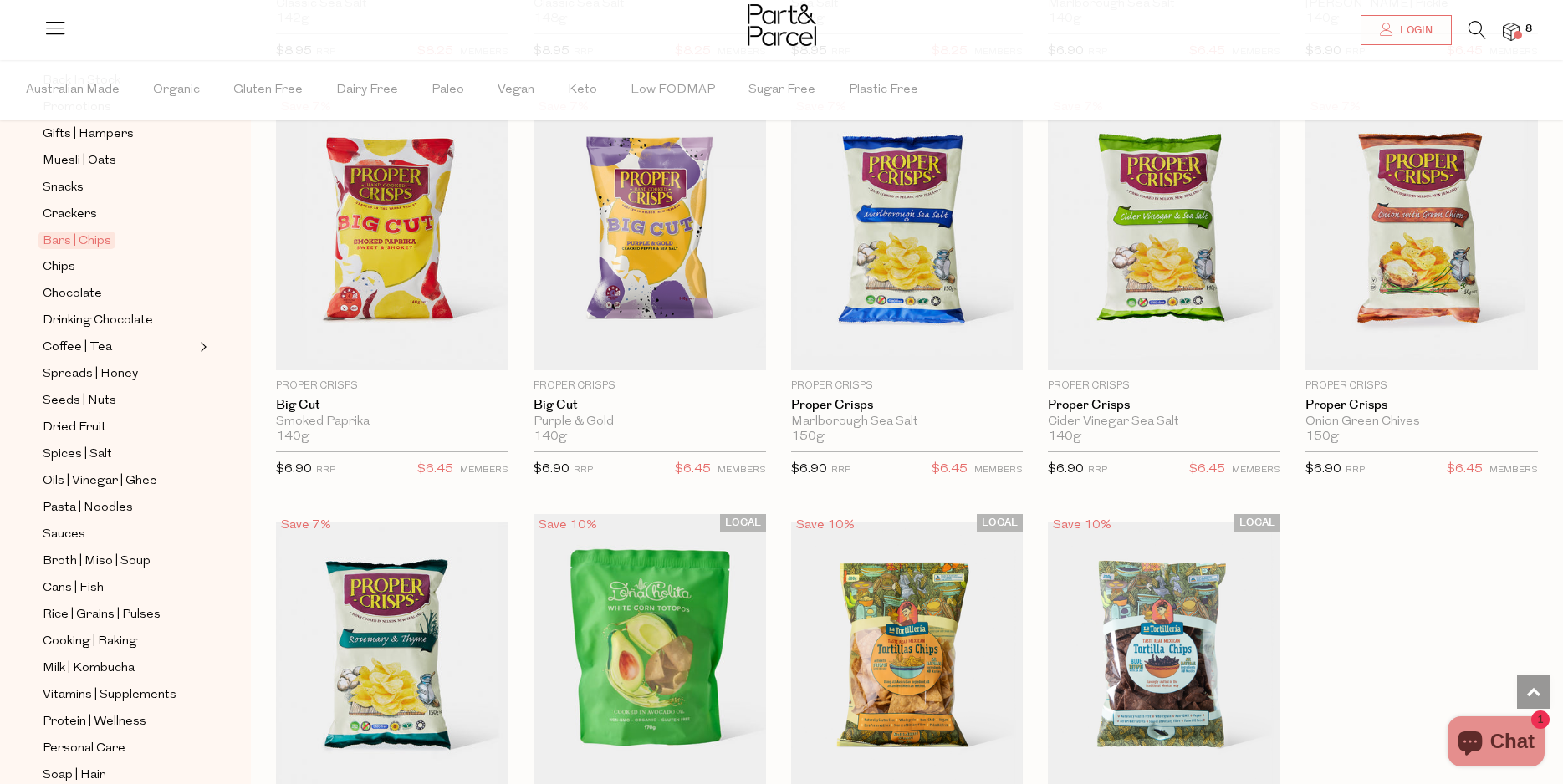
scroll to position [211, 0]
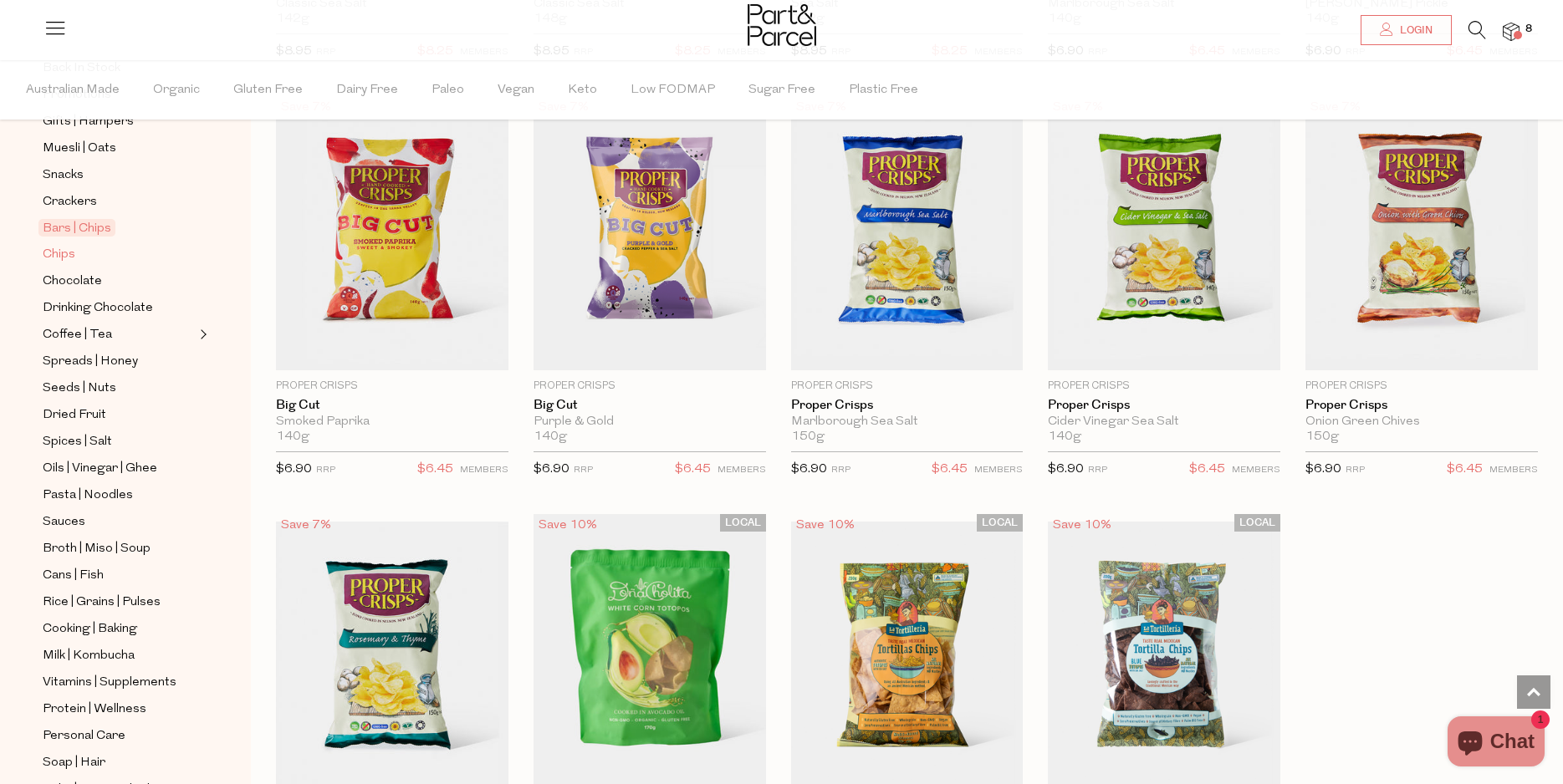
click at [68, 251] on span "Chips" at bounding box center [59, 255] width 32 height 20
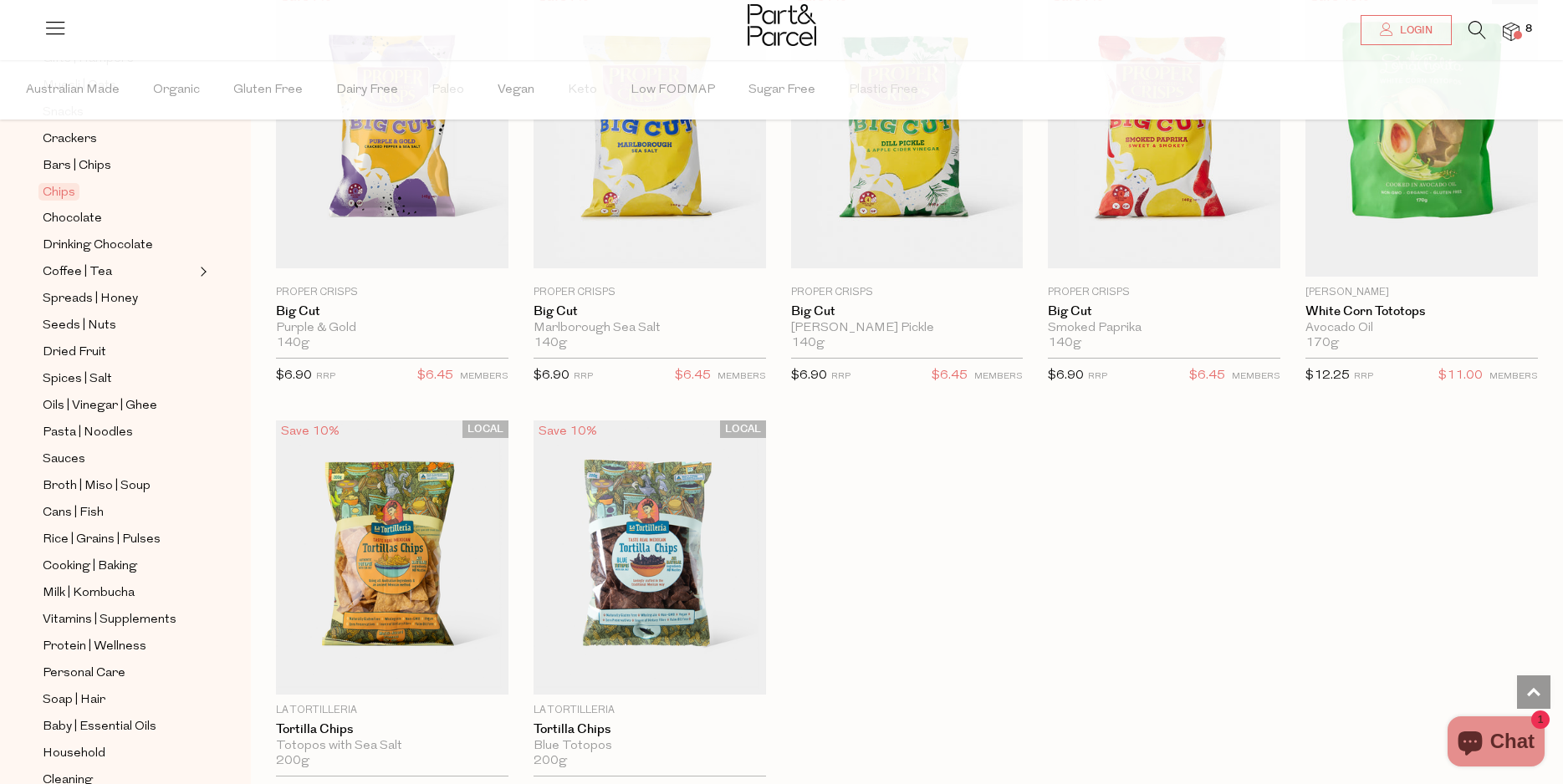
scroll to position [168, 0]
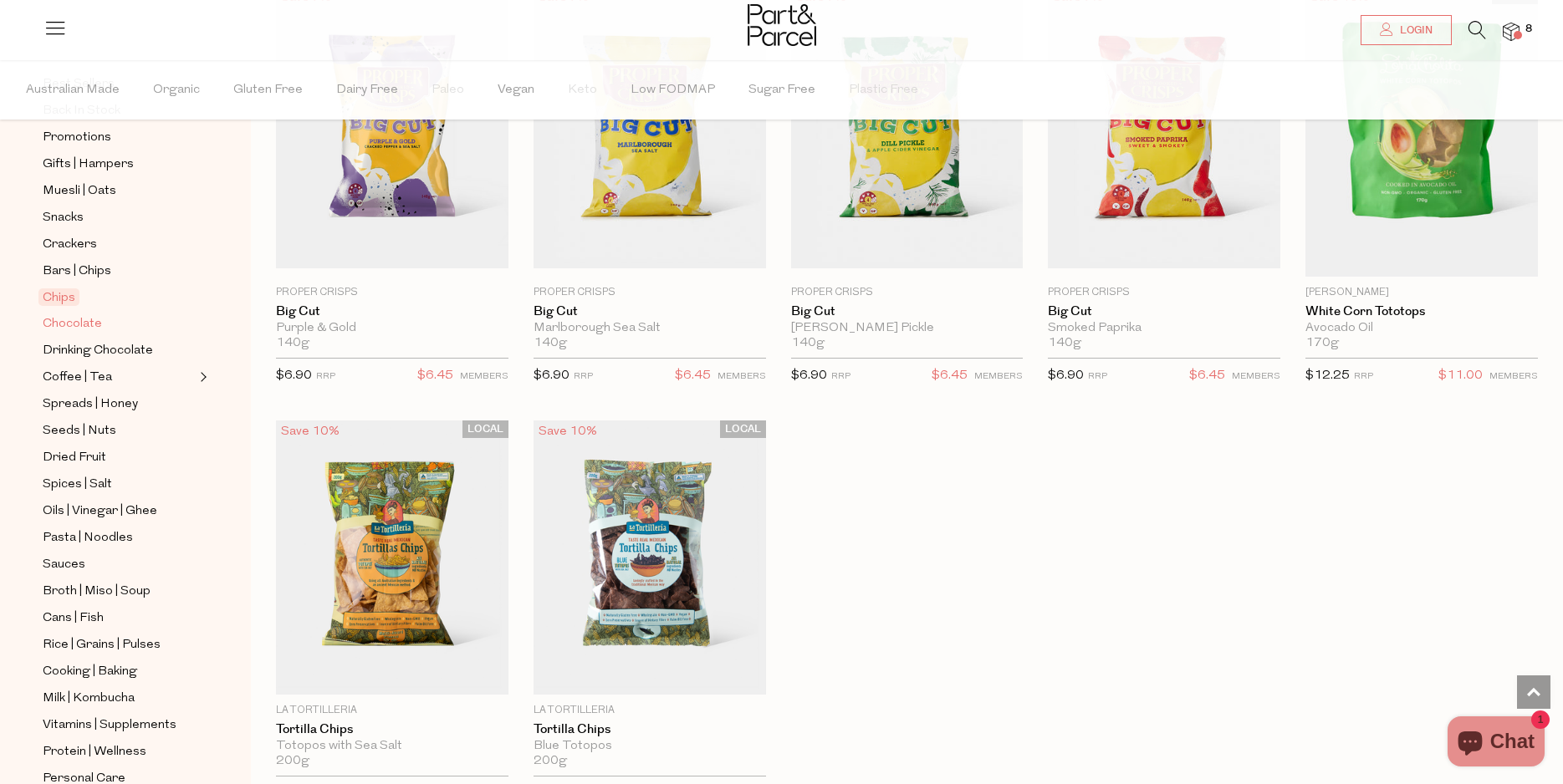
click at [64, 321] on span "Chocolate" at bounding box center [73, 324] width 60 height 20
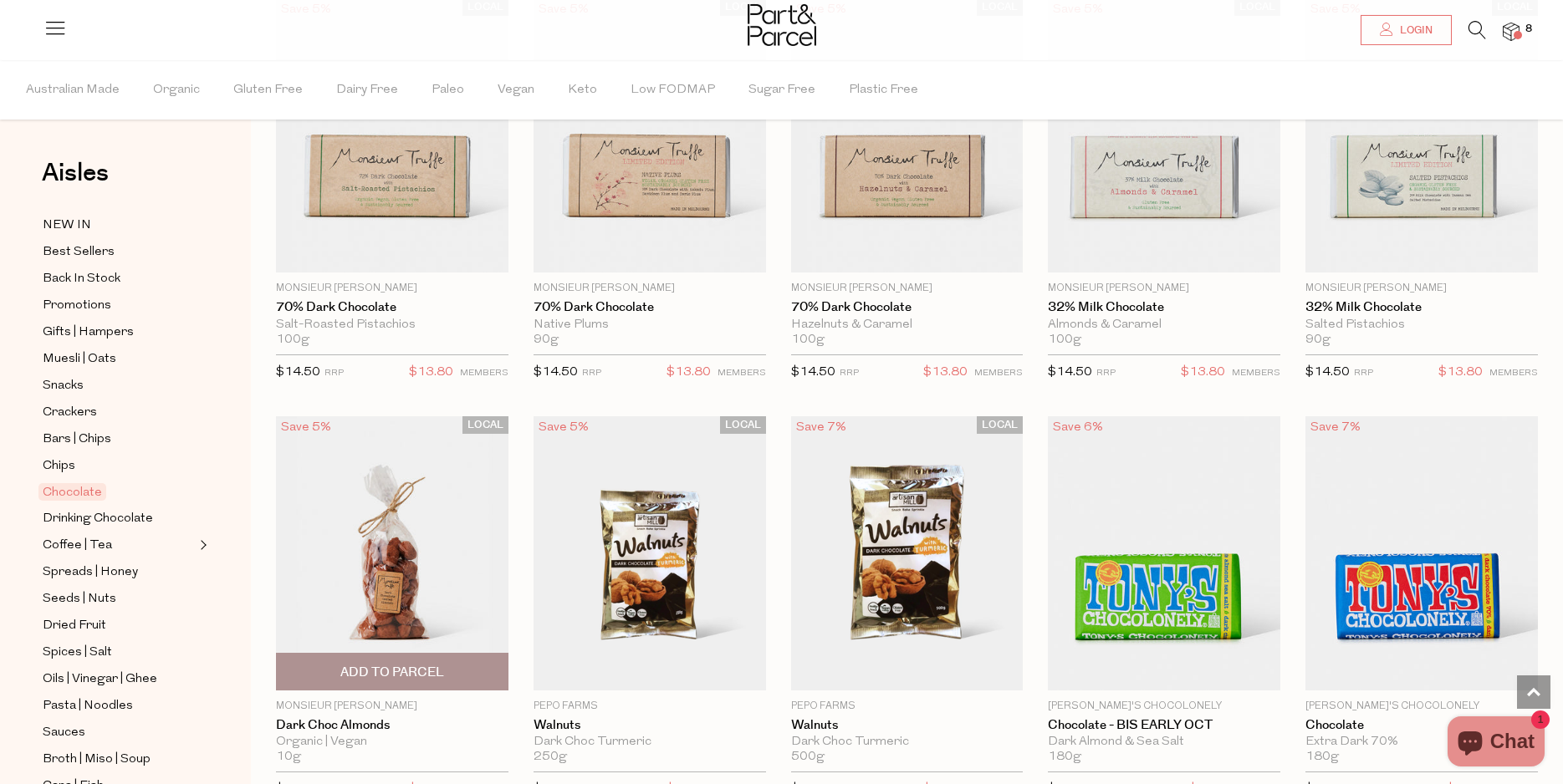
scroll to position [2806, 0]
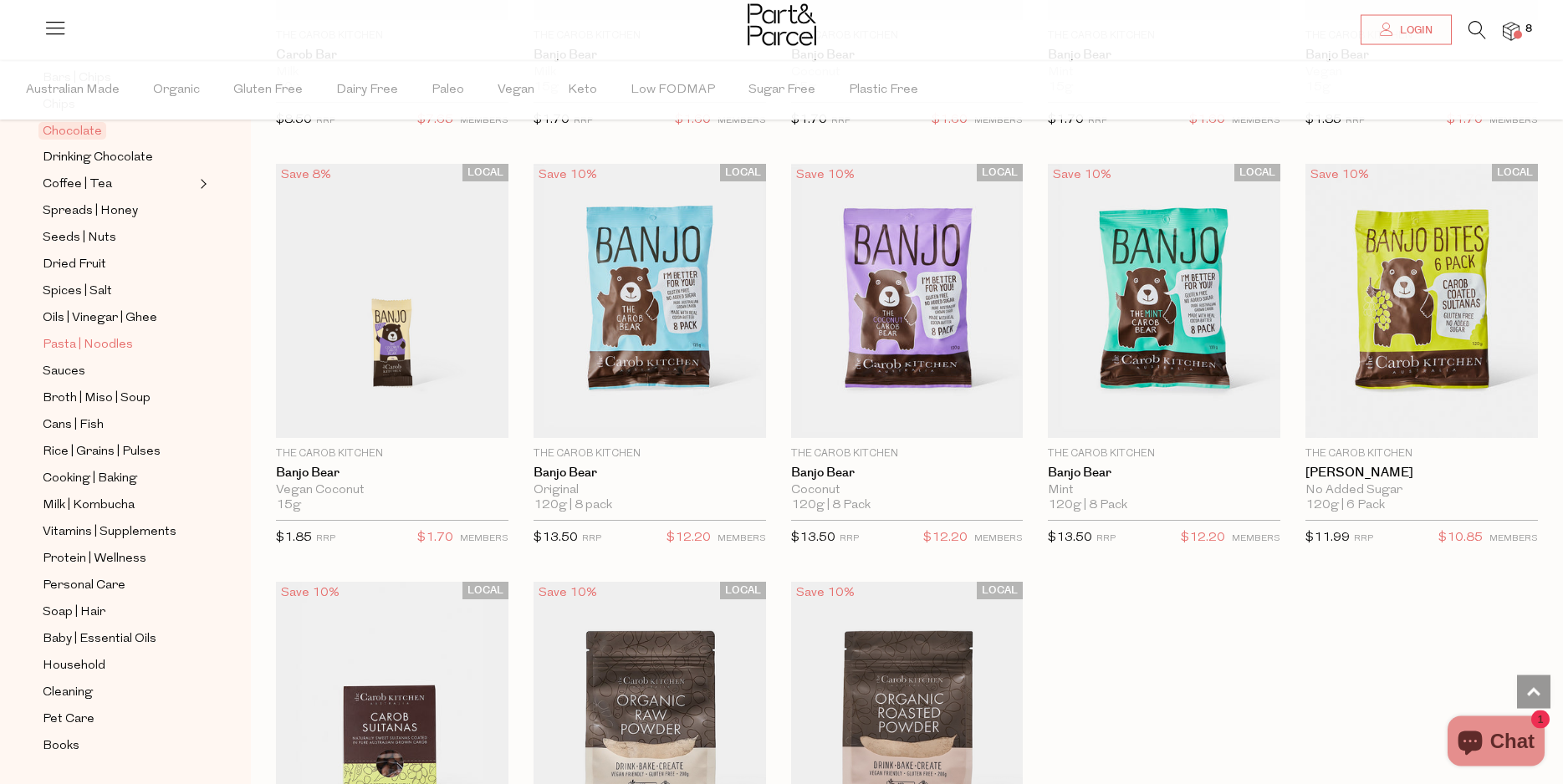
scroll to position [378, 0]
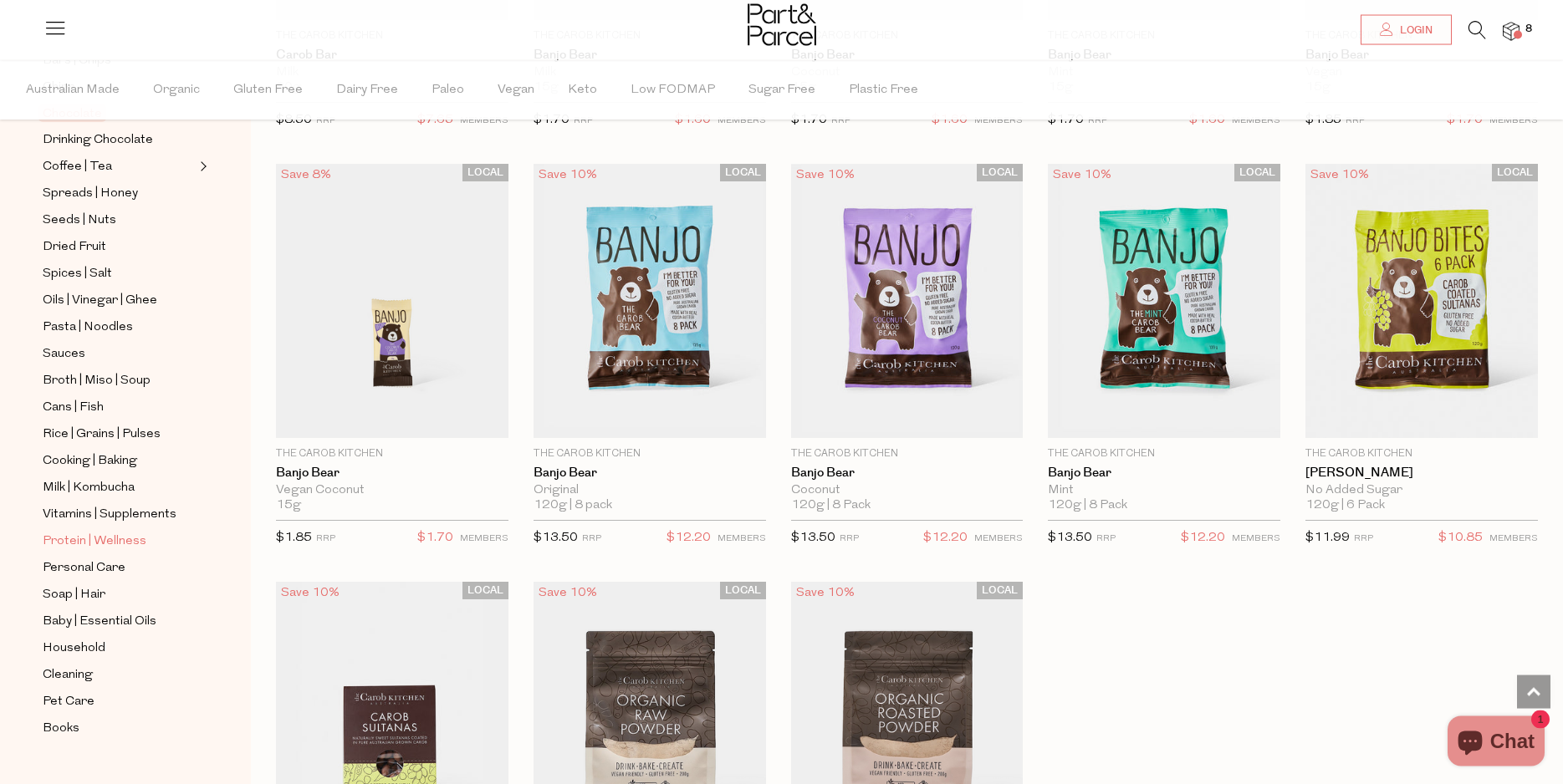
click at [62, 532] on span "Protein | Wellness" at bounding box center [95, 542] width 104 height 20
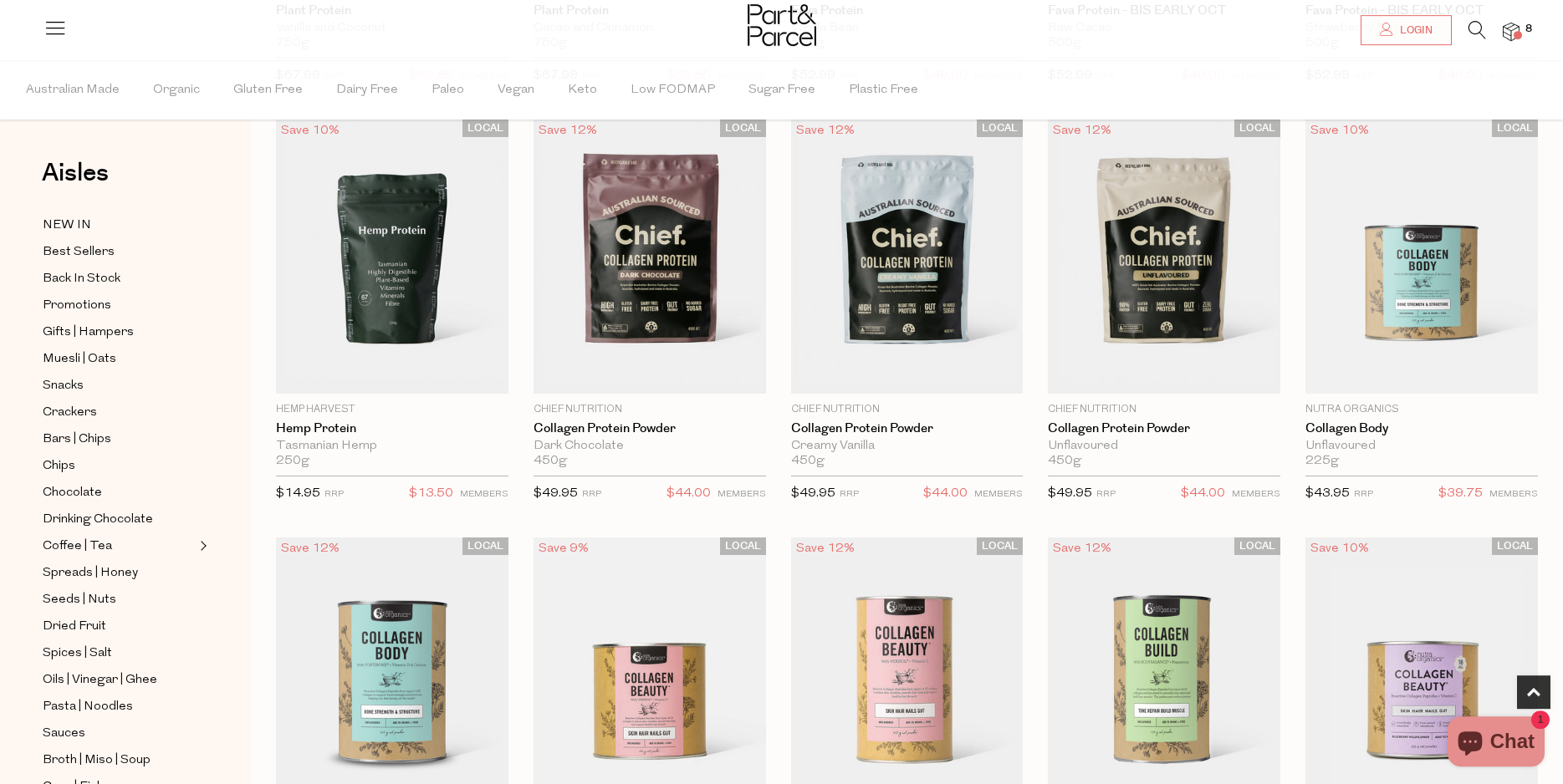
scroll to position [1024, 0]
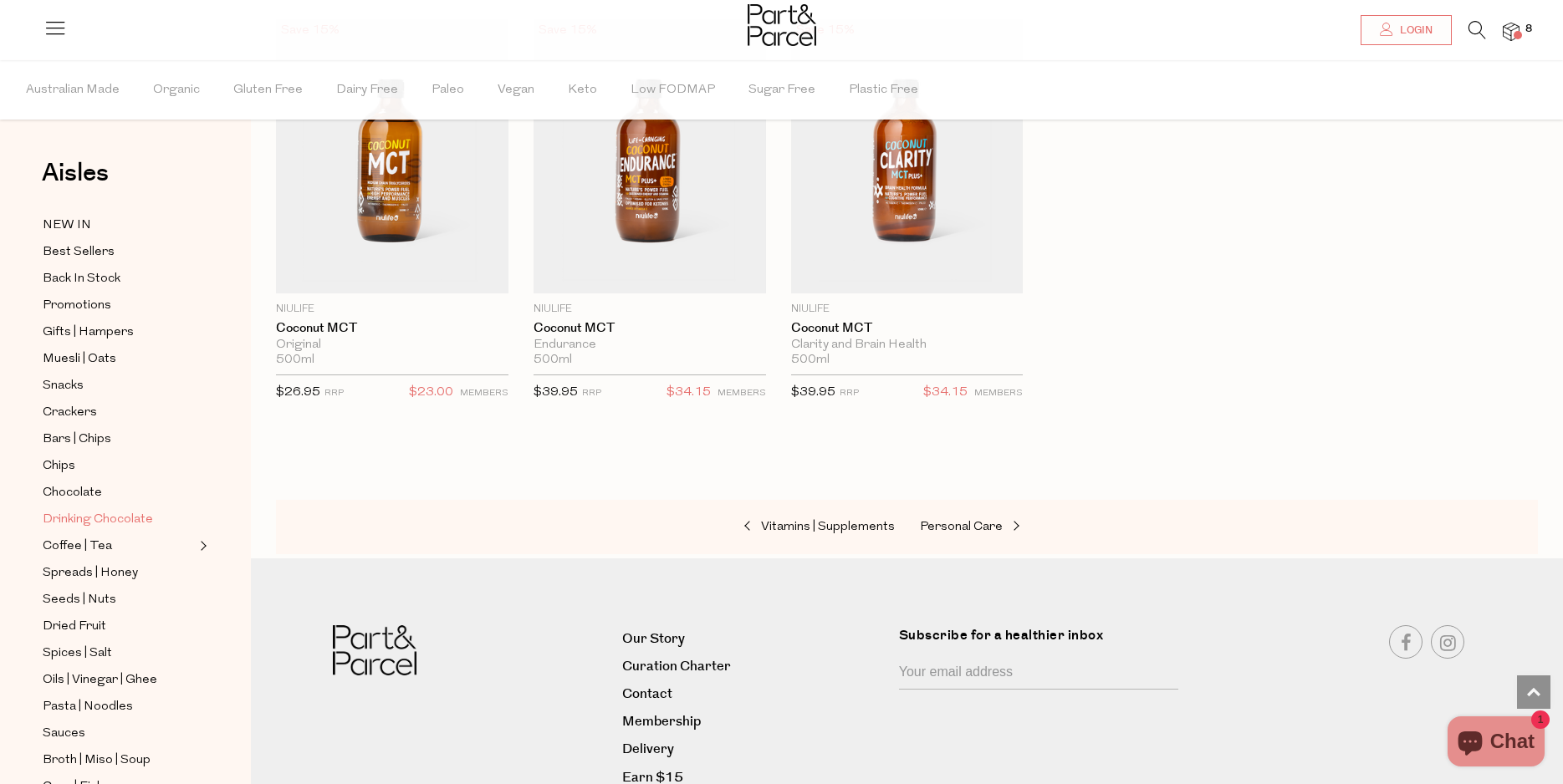
scroll to position [378, 0]
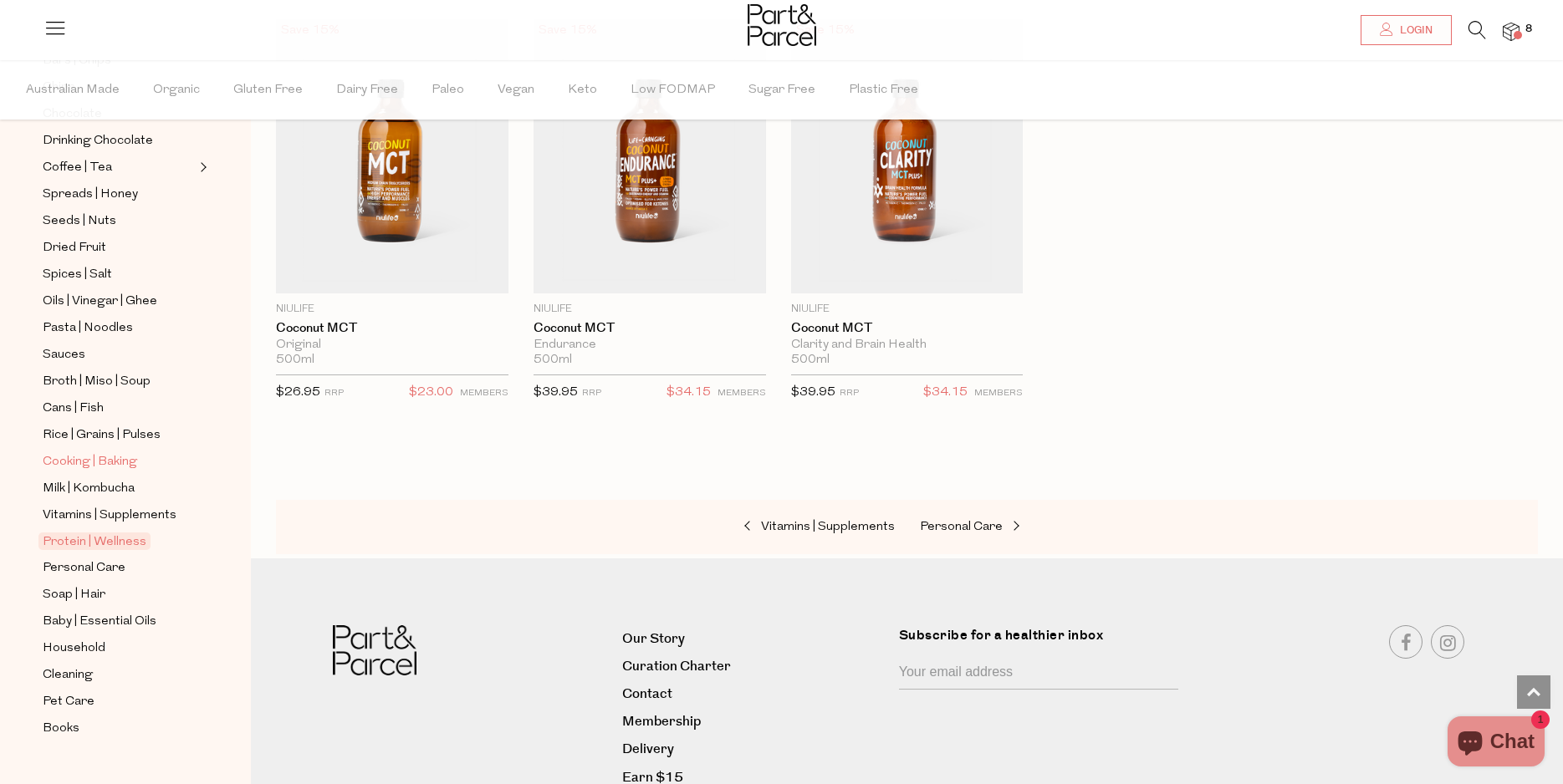
click at [79, 452] on span "Cooking | Baking" at bounding box center [90, 462] width 95 height 20
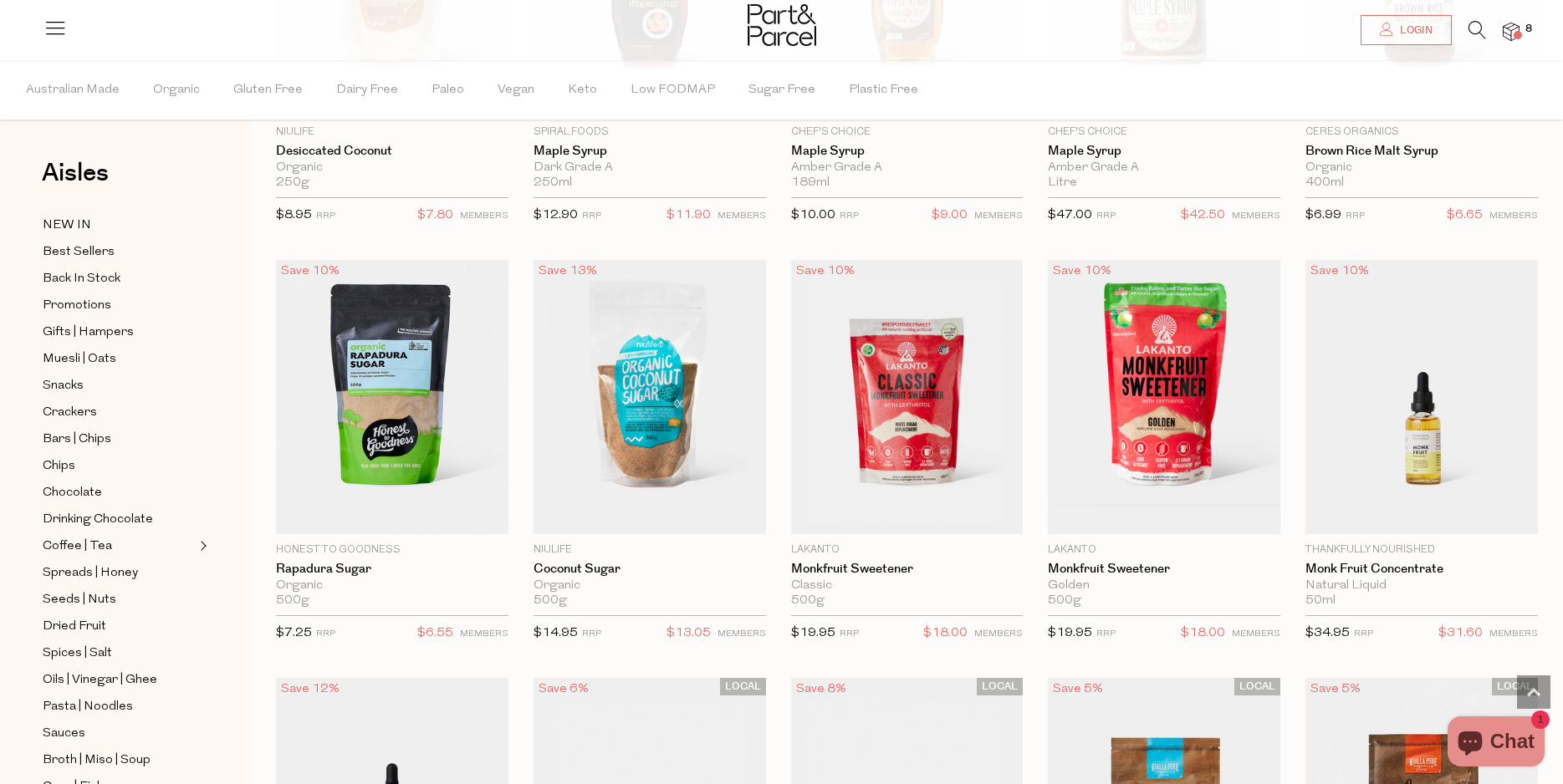
scroll to position [3318, 0]
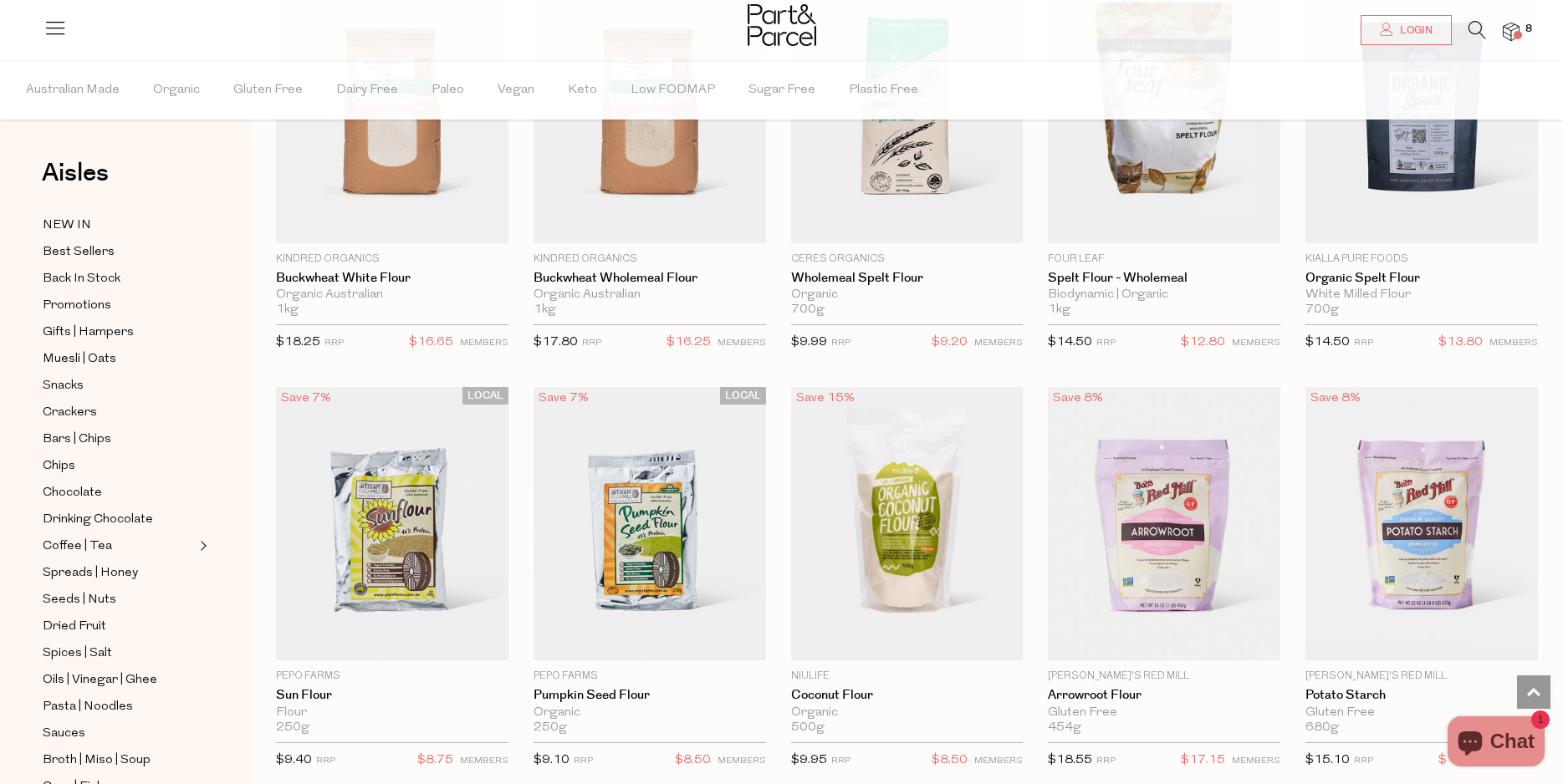
scroll to position [4854, 0]
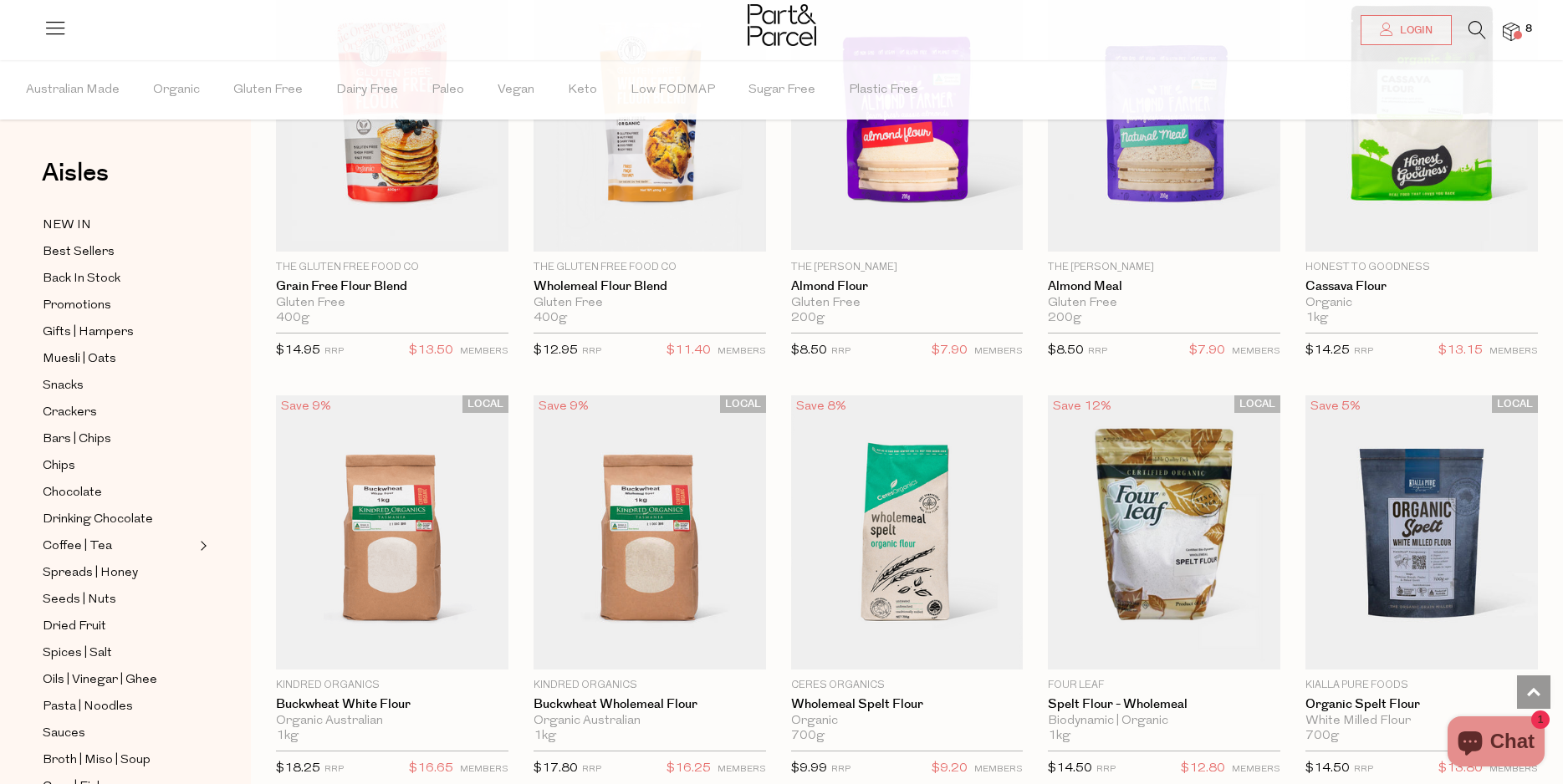
click at [1510, 26] on img at bounding box center [1511, 32] width 17 height 19
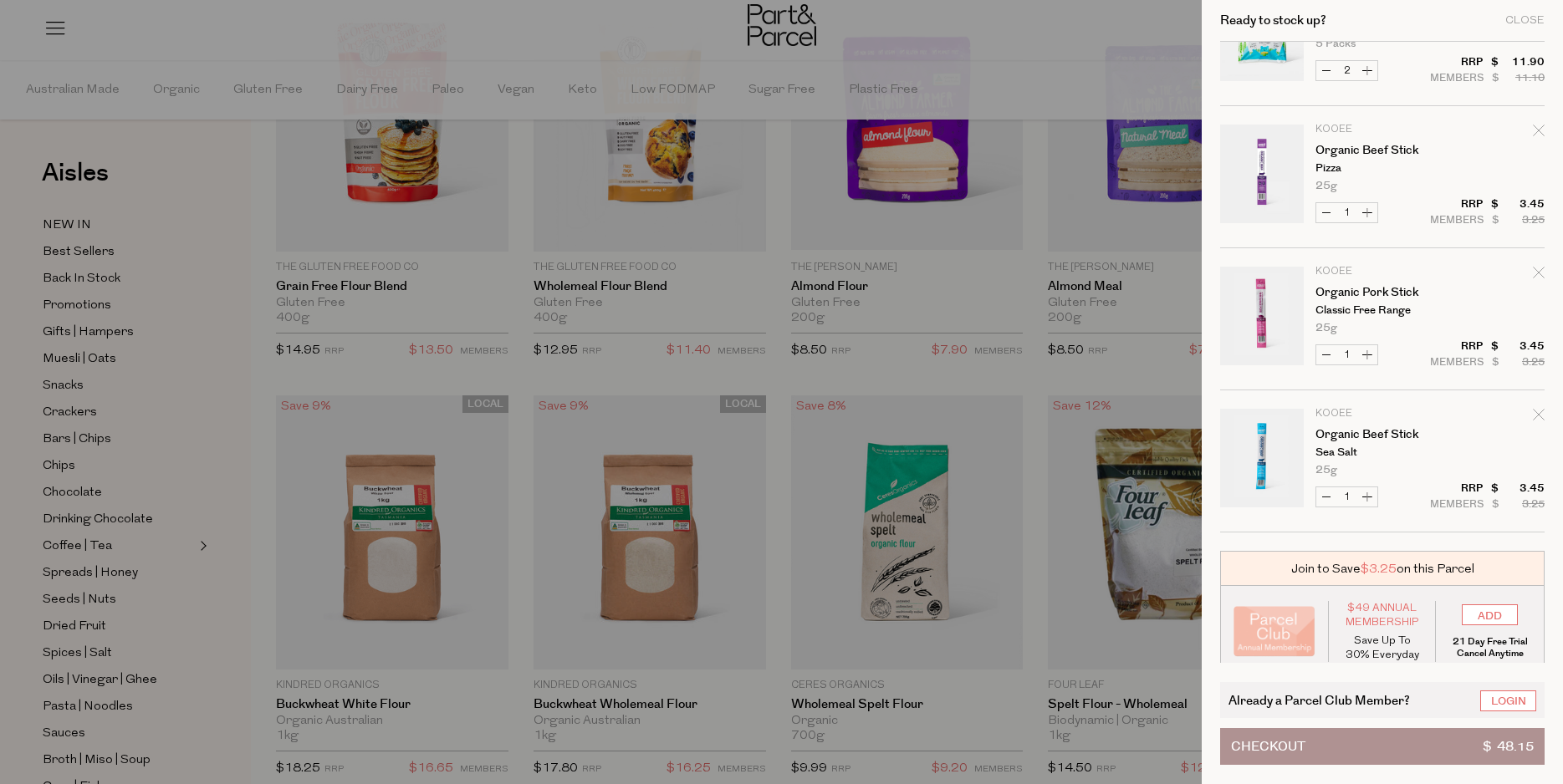
scroll to position [519, 0]
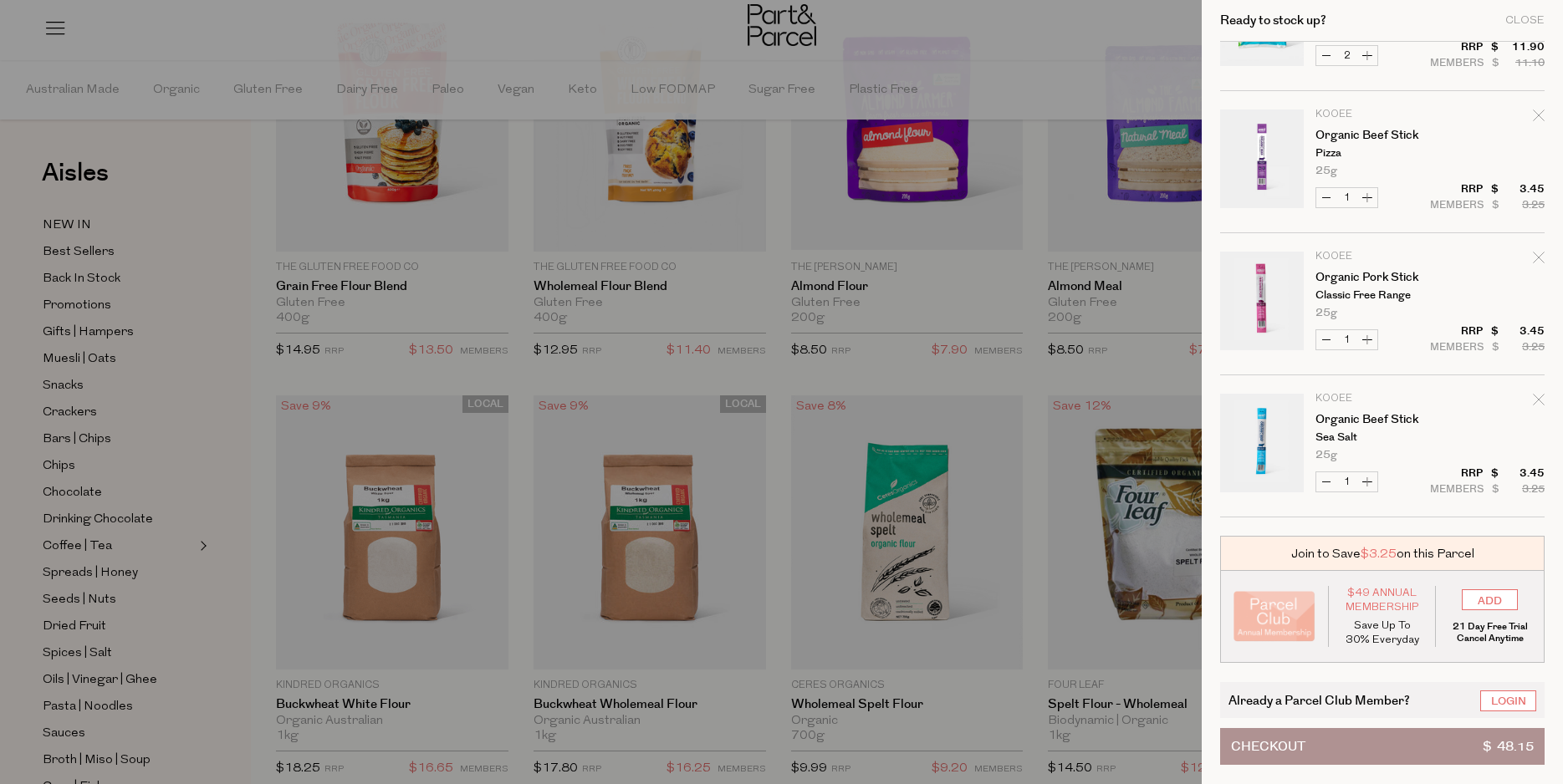
click at [1371, 483] on button "Increase Organic Beef Stick" at bounding box center [1367, 482] width 20 height 19
type input "2"
click at [1374, 340] on button "Increase Organic Pork Stick" at bounding box center [1367, 340] width 20 height 19
type input "2"
click at [1372, 198] on button "Increase Organic Beef Stick" at bounding box center [1367, 198] width 20 height 19
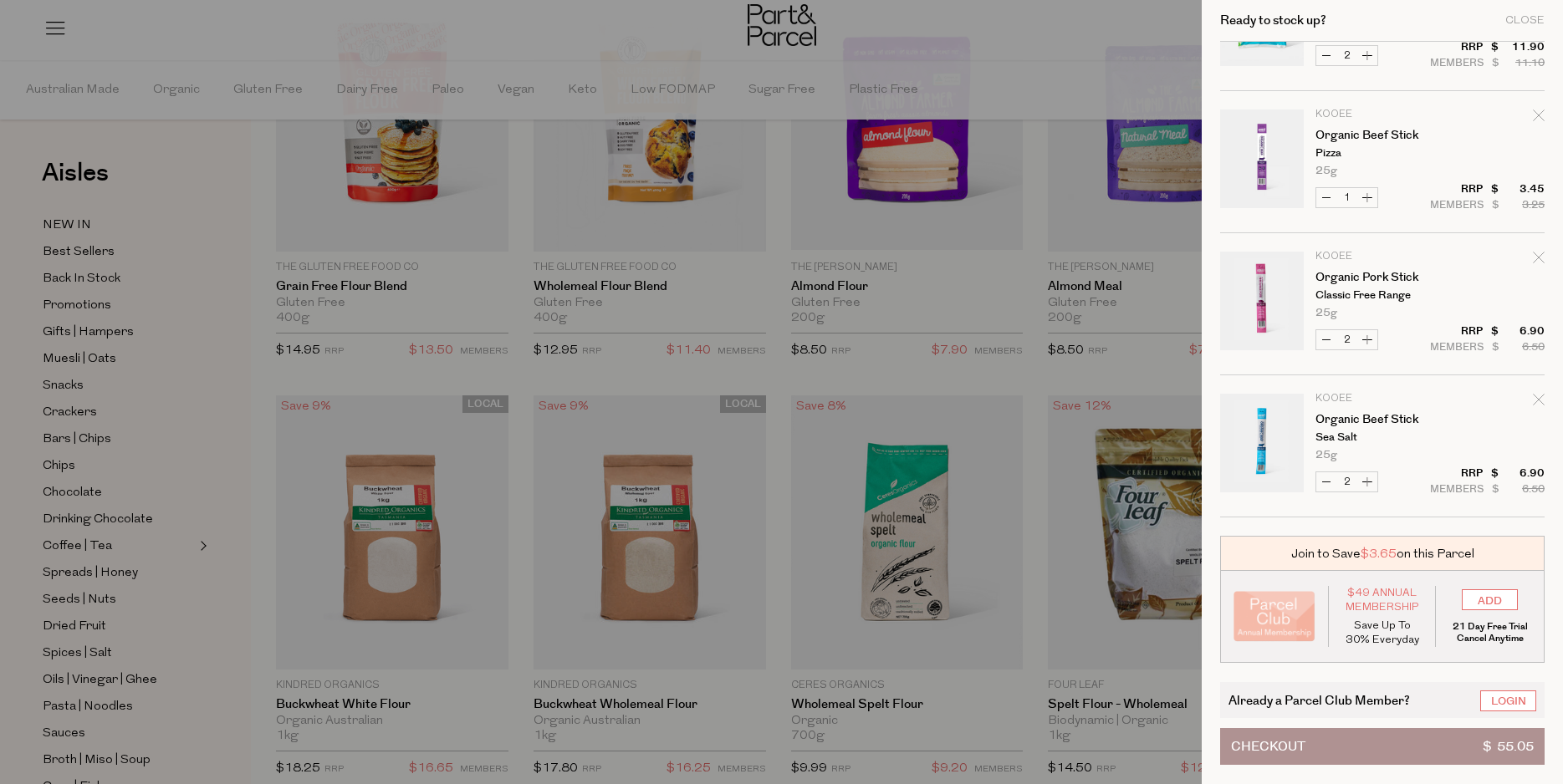
type input "2"
click at [1335, 745] on button "Checkout $ 58.50" at bounding box center [1383, 747] width 325 height 37
